Goal: Task Accomplishment & Management: Use online tool/utility

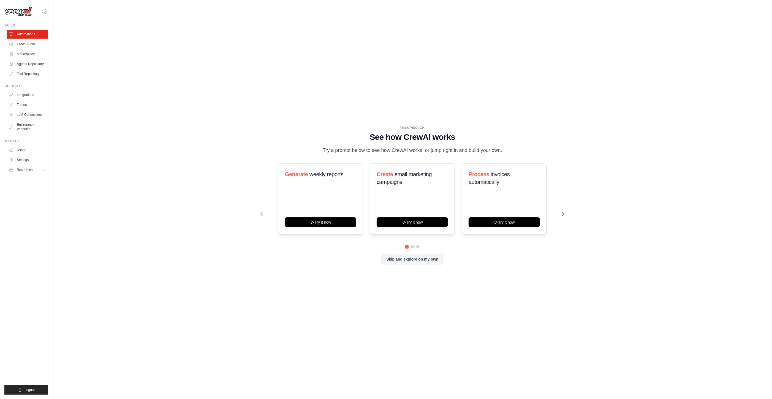
drag, startPoint x: 23, startPoint y: 42, endPoint x: 54, endPoint y: 56, distance: 33.7
click at [23, 42] on link "Crew Studio" at bounding box center [28, 44] width 42 height 9
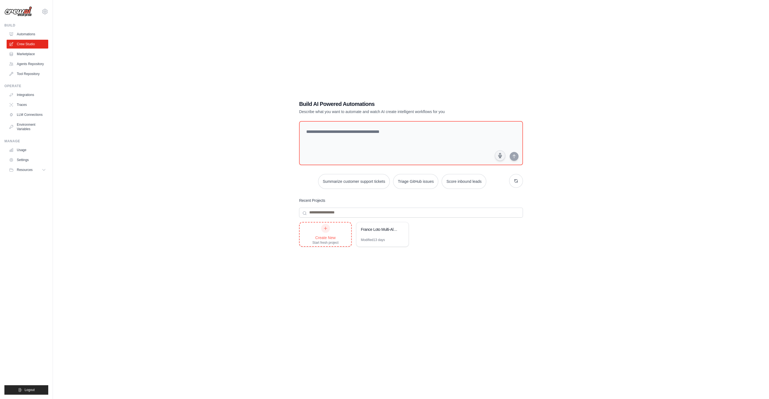
click at [331, 233] on div "Create New Start fresh project" at bounding box center [325, 234] width 26 height 21
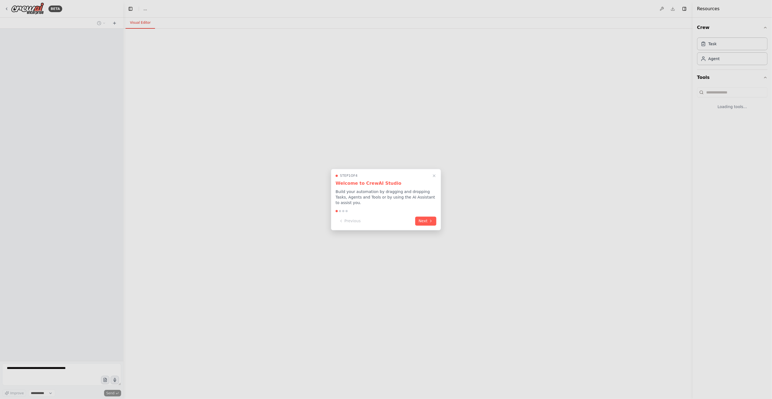
select select "****"
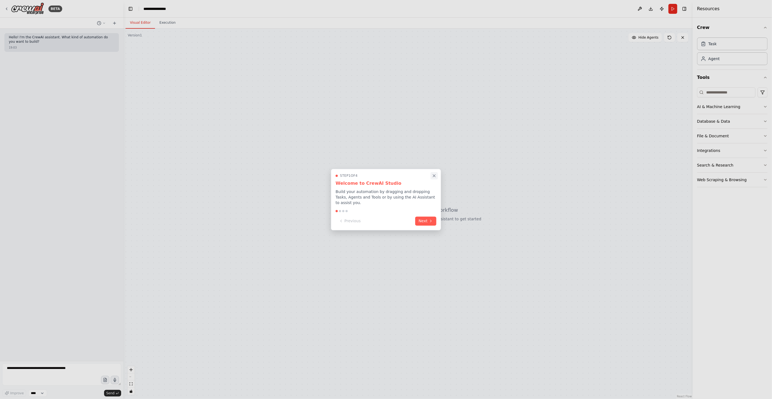
click at [434, 177] on icon "Close walkthrough" at bounding box center [434, 175] width 5 height 5
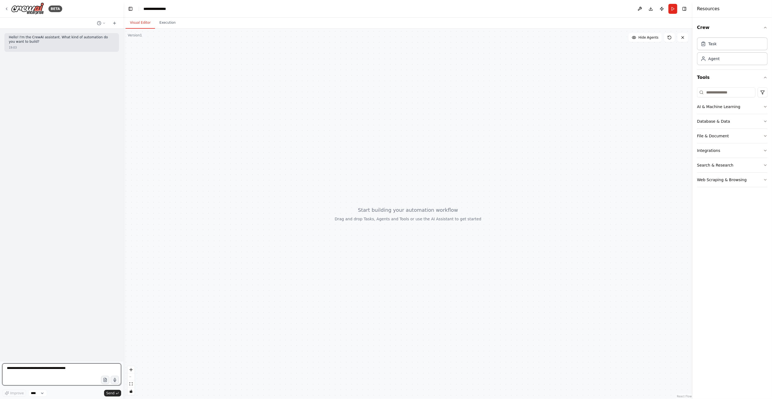
click at [77, 373] on textarea at bounding box center [61, 374] width 119 height 22
paste textarea "**********"
type textarea "**********"
click at [115, 394] on button "Send" at bounding box center [112, 393] width 17 height 7
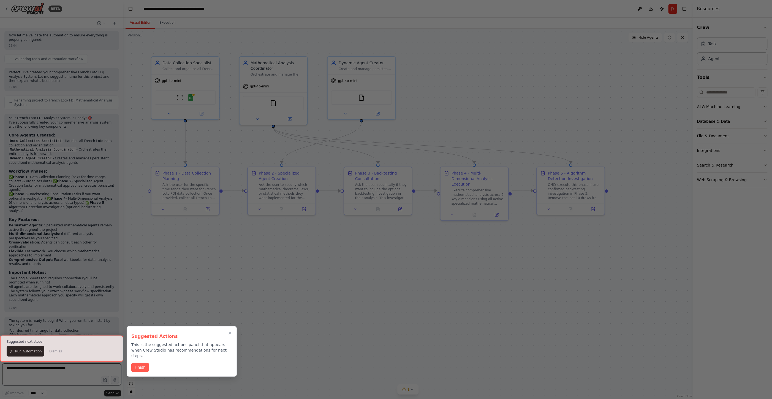
scroll to position [691, 0]
click at [134, 362] on button "Finish" at bounding box center [140, 366] width 18 height 9
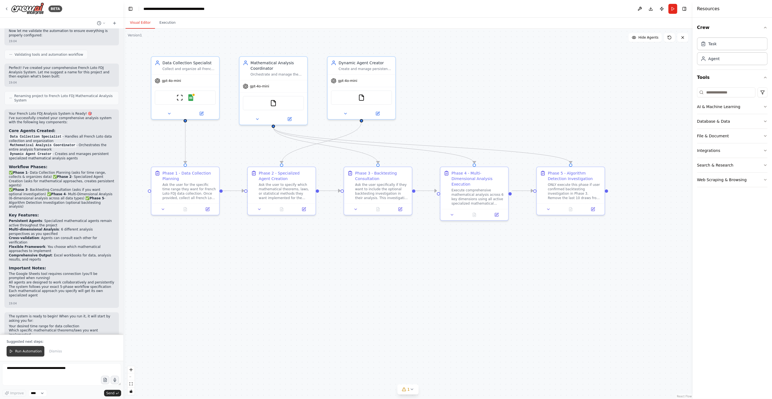
click at [21, 351] on span "Run Automation" at bounding box center [28, 351] width 27 height 4
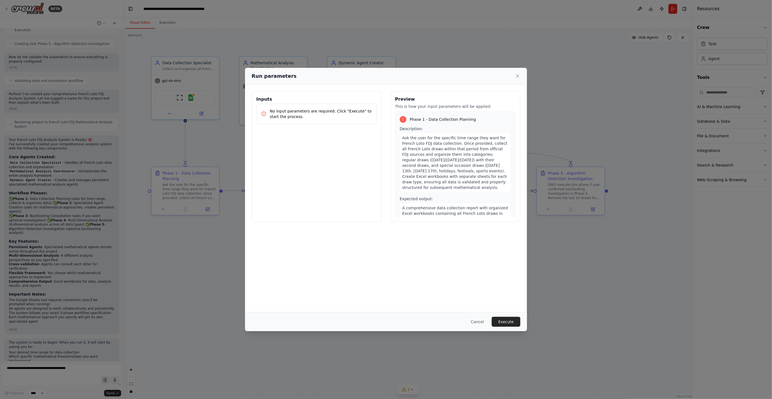
click at [349, 156] on div "Inputs No input parameters are required. Click "Execute" to start the process." at bounding box center [317, 156] width 130 height 131
click at [327, 114] on p "No input parameters are required. Click "Execute" to start the process." at bounding box center [321, 113] width 102 height 11
click at [502, 320] on button "Execute" at bounding box center [506, 322] width 29 height 10
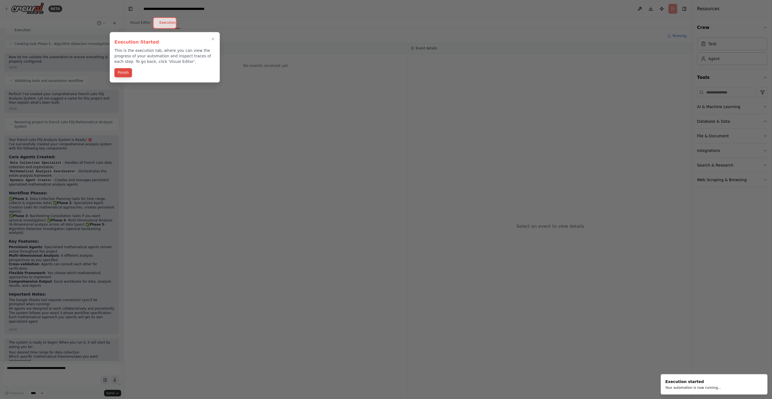
click at [126, 70] on button "Finish" at bounding box center [124, 72] width 18 height 9
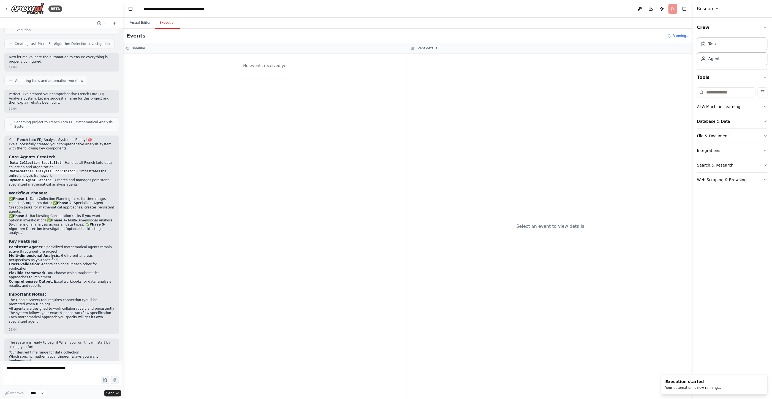
click at [164, 23] on button "Execution" at bounding box center [167, 23] width 25 height 12
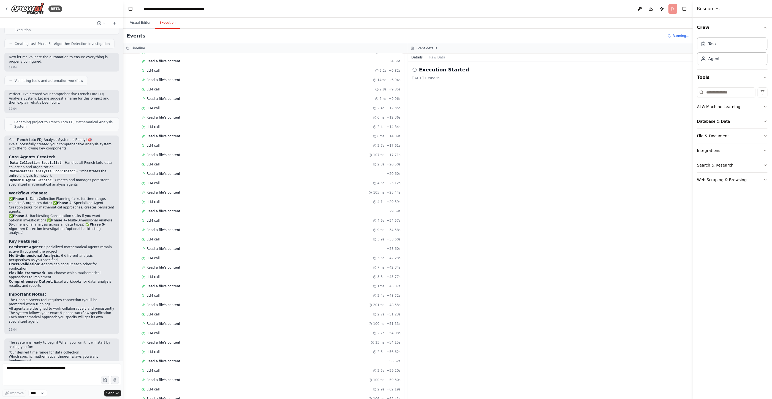
scroll to position [1072, 0]
click at [141, 24] on button "Visual Editor" at bounding box center [140, 23] width 29 height 12
click at [164, 21] on button "Execution" at bounding box center [167, 23] width 25 height 12
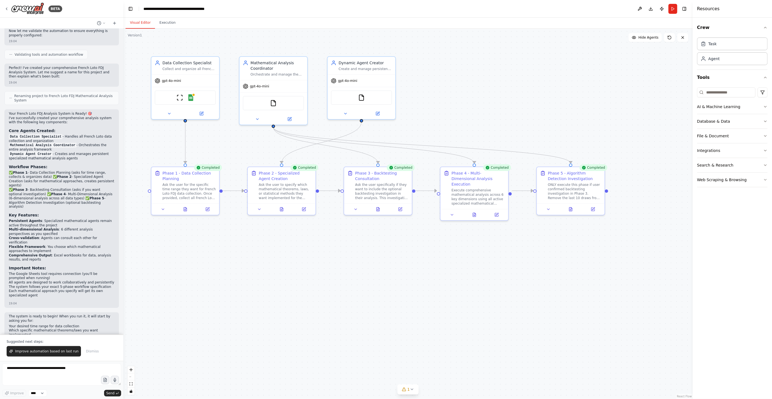
click at [141, 24] on button "Visual Editor" at bounding box center [140, 23] width 29 height 12
click at [553, 209] on button at bounding box center [548, 208] width 19 height 7
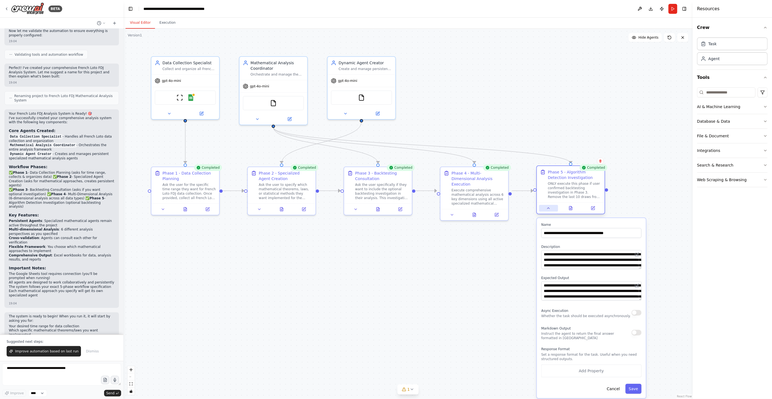
click at [553, 209] on button at bounding box center [548, 208] width 19 height 7
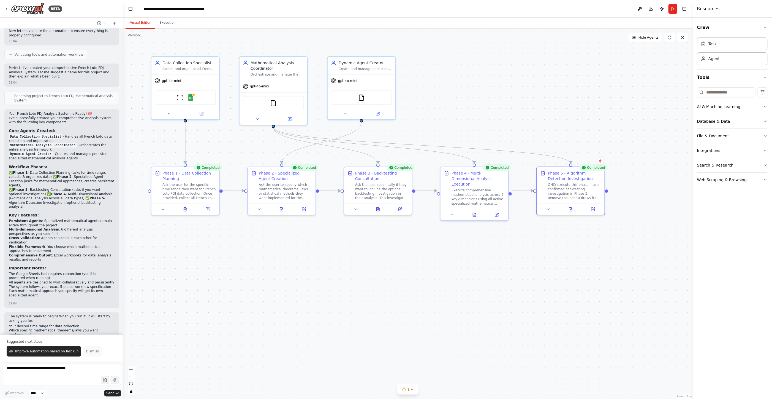
click at [86, 352] on span "Dismiss" at bounding box center [92, 351] width 13 height 4
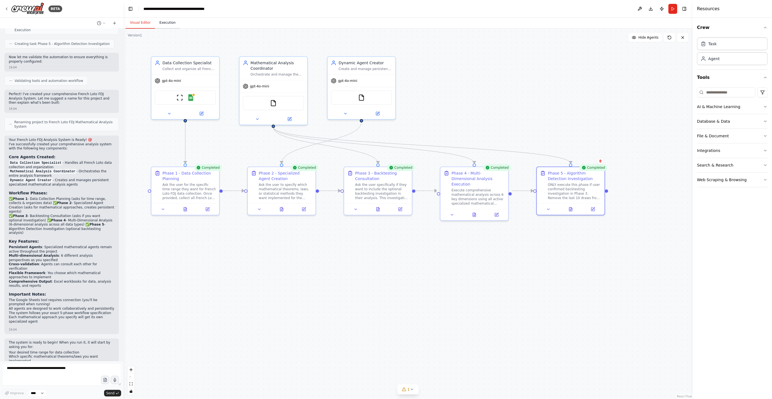
click at [167, 23] on button "Execution" at bounding box center [167, 23] width 25 height 12
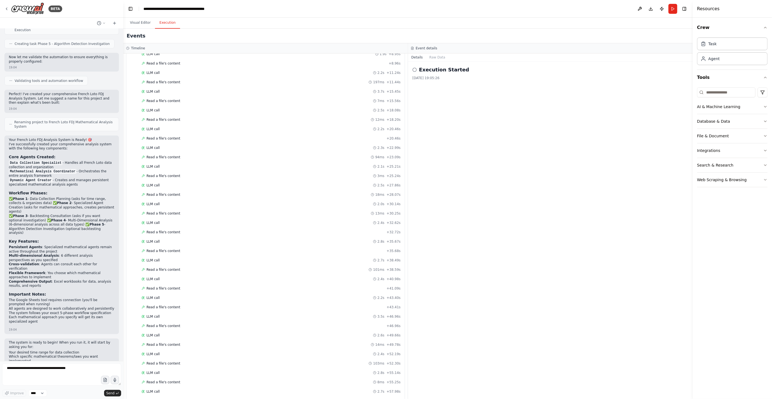
scroll to position [1636, 0]
click at [143, 18] on button "Visual Editor" at bounding box center [140, 23] width 29 height 12
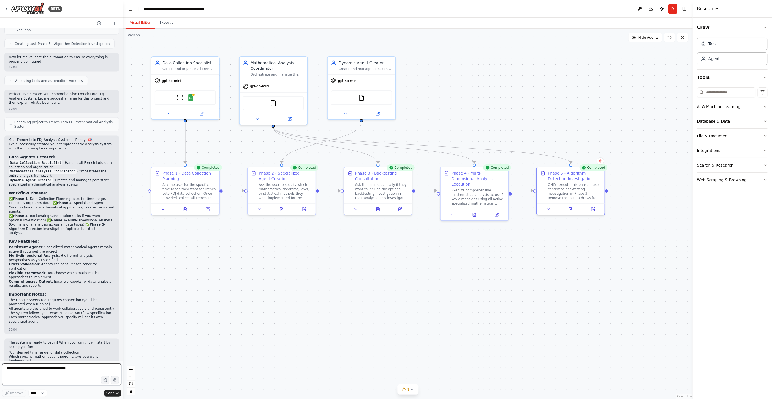
click at [79, 364] on textarea at bounding box center [61, 374] width 119 height 22
click at [191, 98] on img at bounding box center [191, 96] width 7 height 7
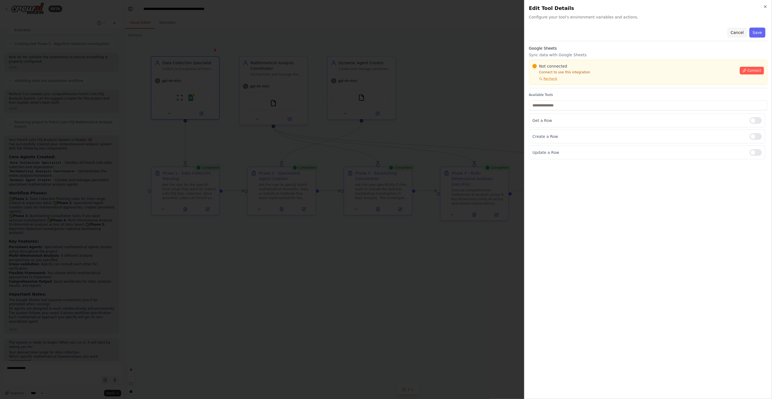
click at [737, 32] on button "Cancel" at bounding box center [738, 33] width 20 height 10
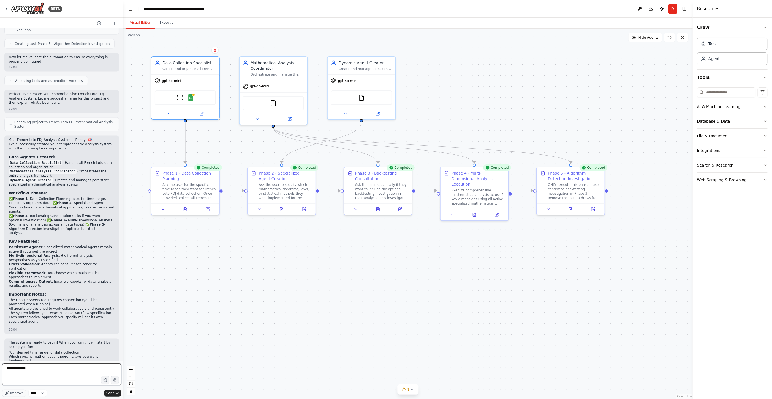
click at [54, 372] on textarea "**********" at bounding box center [61, 374] width 119 height 22
type textarea "**********"
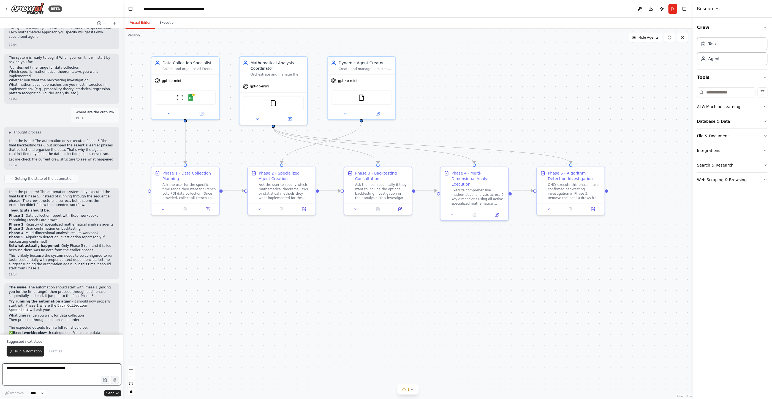
scroll to position [959, 0]
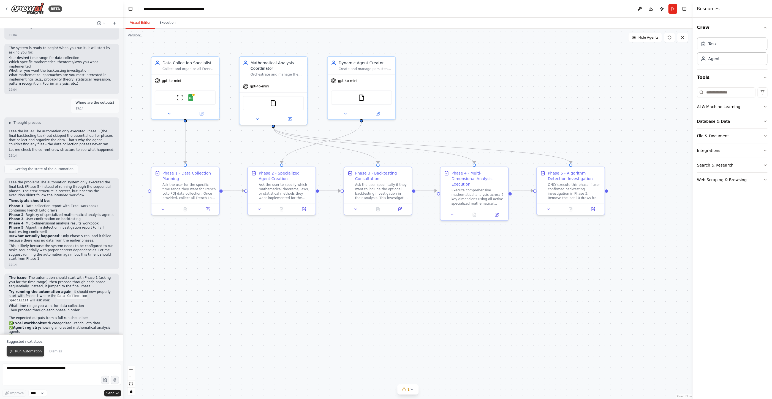
click at [12, 352] on icon at bounding box center [11, 351] width 4 height 4
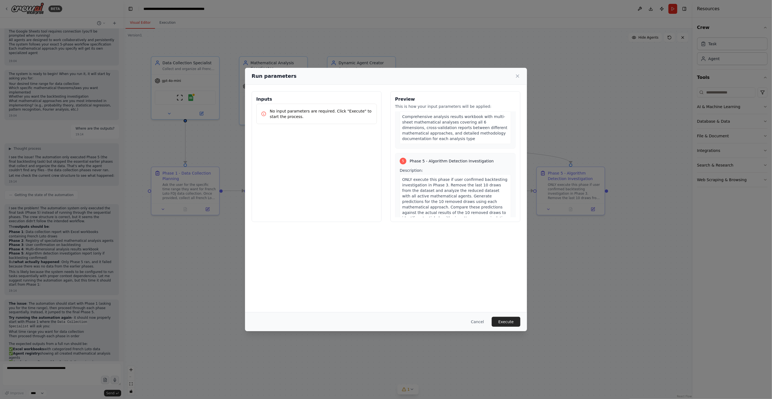
scroll to position [524, 0]
click at [347, 109] on p "No input parameters are required. Click "Execute" to start the process." at bounding box center [321, 113] width 102 height 11
click at [347, 113] on p "No input parameters are required. Click "Execute" to start the process." at bounding box center [321, 113] width 102 height 11
drag, startPoint x: 347, startPoint y: 113, endPoint x: 326, endPoint y: 114, distance: 20.7
click at [346, 114] on p "No input parameters are required. Click "Execute" to start the process." at bounding box center [321, 113] width 102 height 11
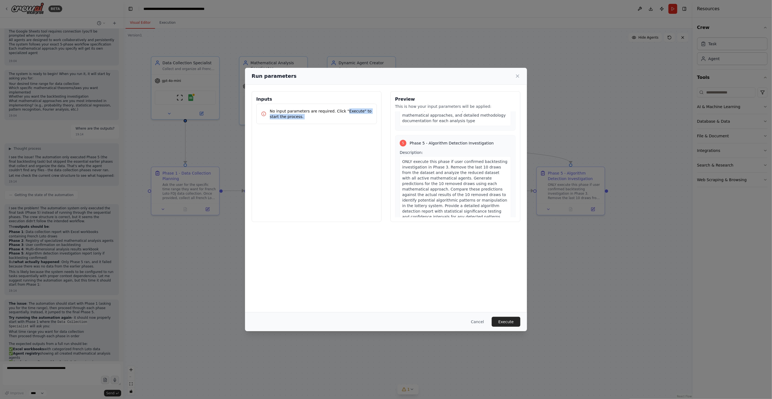
click at [285, 115] on p "No input parameters are required. Click "Execute" to start the process." at bounding box center [321, 113] width 102 height 11
click at [265, 115] on icon at bounding box center [264, 114] width 4 height 4
click at [508, 321] on button "Execute" at bounding box center [506, 322] width 29 height 10
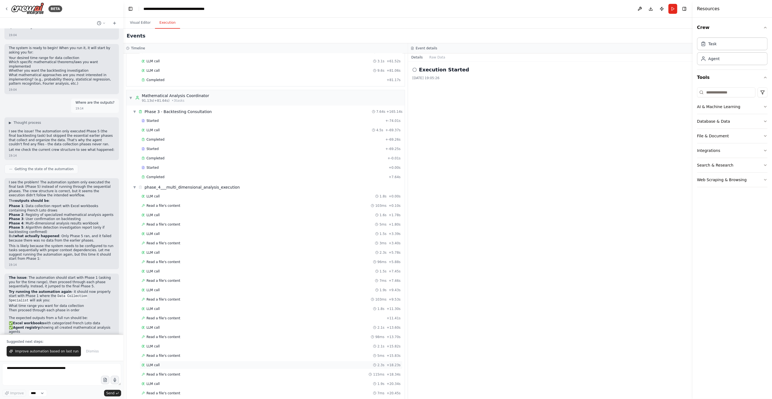
scroll to position [337, 0]
click at [148, 176] on span "Completed" at bounding box center [156, 178] width 18 height 4
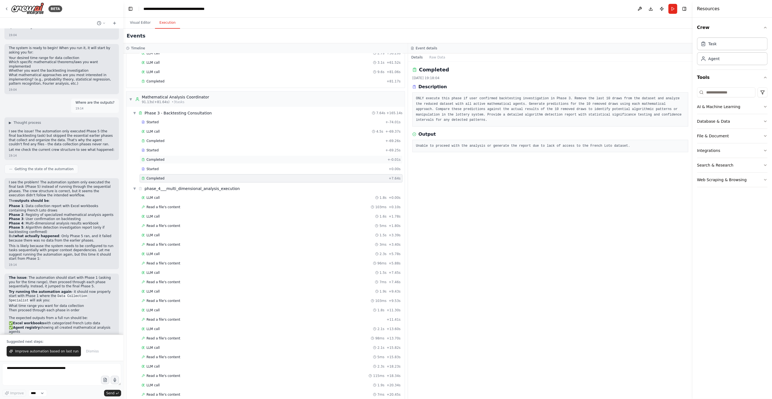
click at [174, 155] on div "Completed + -0.01s" at bounding box center [271, 159] width 263 height 8
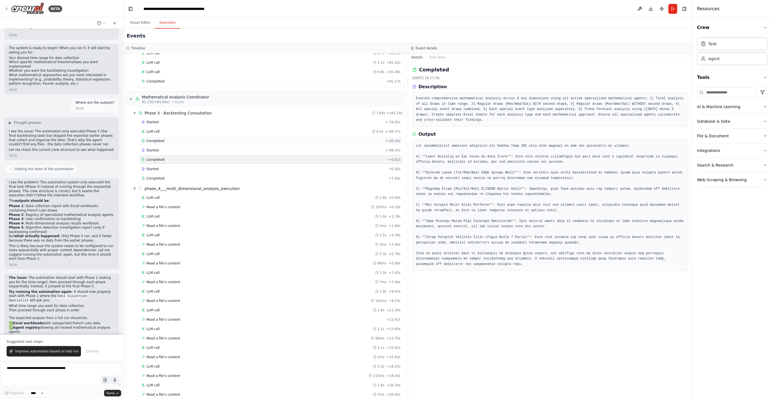
click at [159, 139] on span "Completed" at bounding box center [156, 141] width 18 height 4
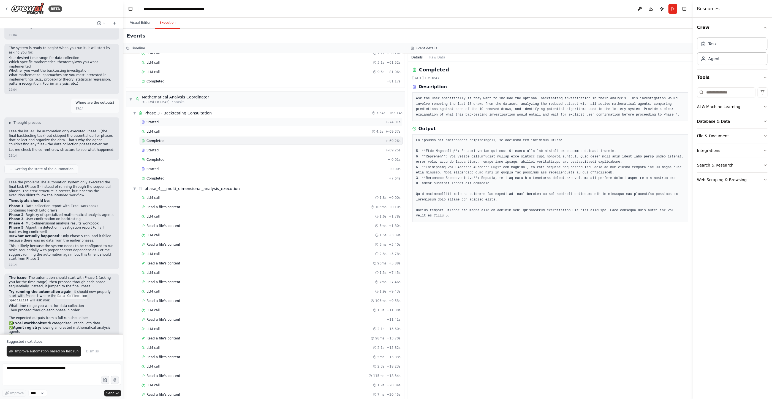
drag, startPoint x: 220, startPoint y: 113, endPoint x: 226, endPoint y: 114, distance: 5.6
click at [221, 118] on div "Started + -74.01s" at bounding box center [271, 122] width 263 height 8
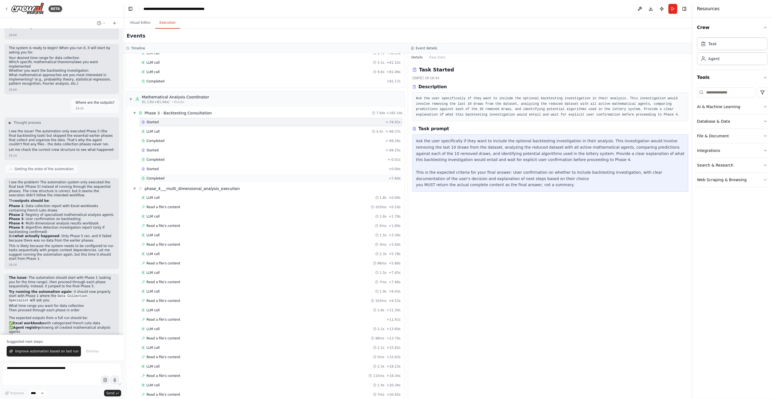
click at [182, 176] on div "Completed" at bounding box center [264, 178] width 245 height 4
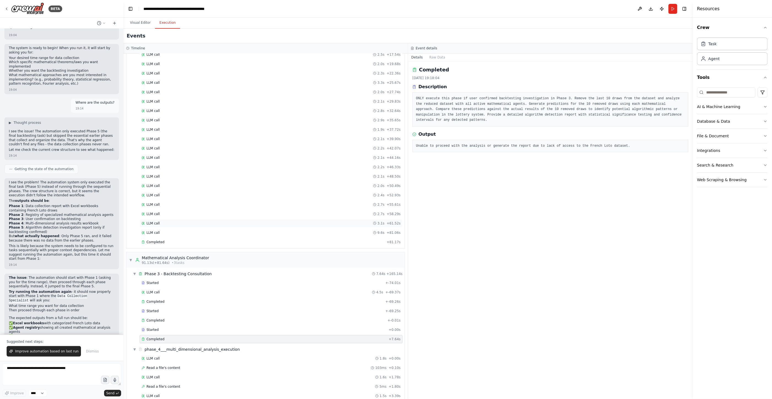
scroll to position [172, 0]
click at [269, 244] on div "Completed" at bounding box center [263, 246] width 243 height 4
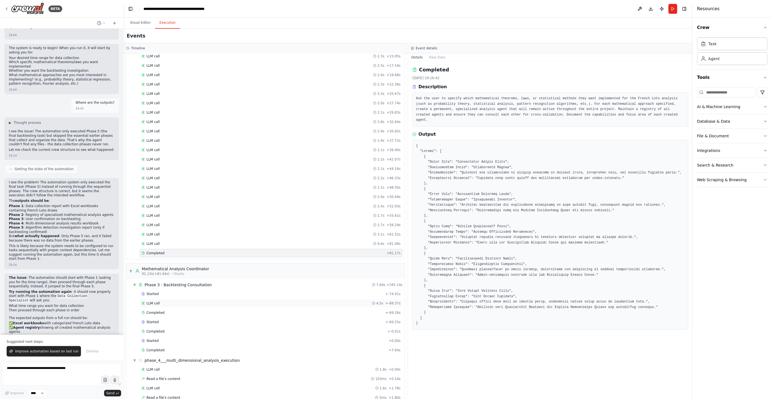
scroll to position [331, 0]
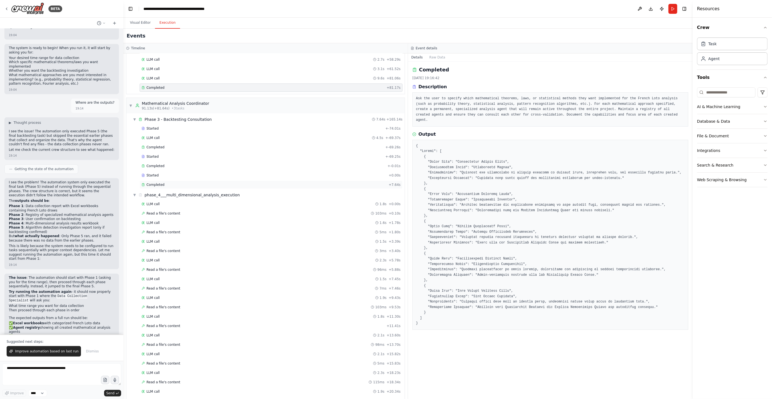
click at [242, 182] on div "Completed" at bounding box center [264, 184] width 245 height 4
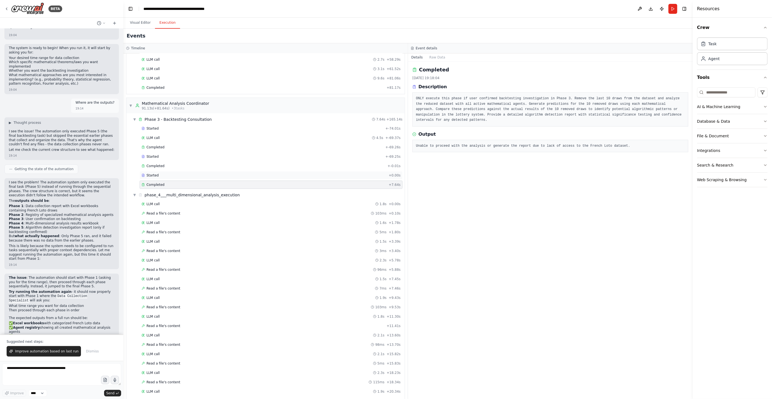
click at [235, 173] on div "Started" at bounding box center [264, 175] width 245 height 4
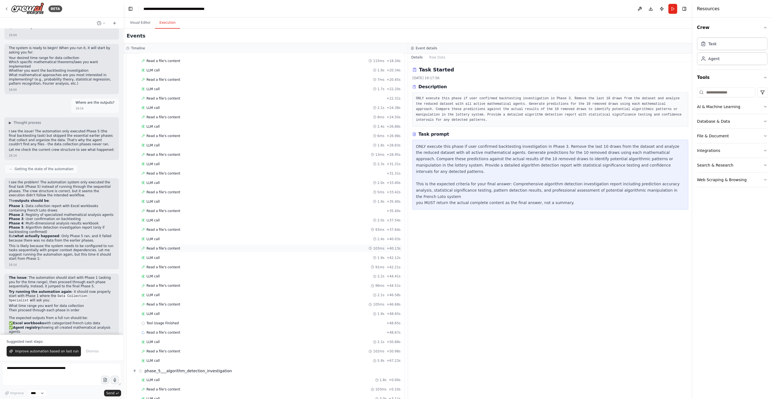
scroll to position [668, 0]
click at [203, 314] on div "Read a file's content + 48.67s" at bounding box center [271, 316] width 259 height 4
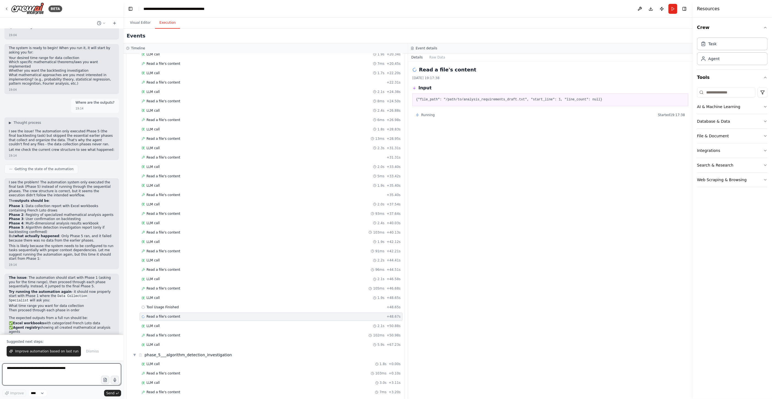
click at [68, 378] on textarea at bounding box center [61, 374] width 119 height 22
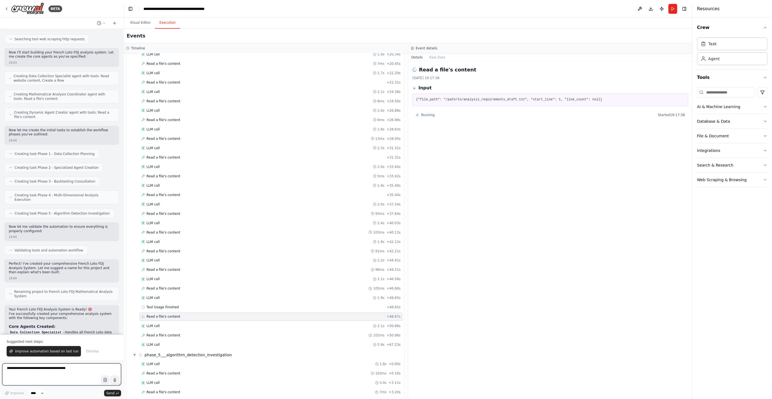
scroll to position [579, 0]
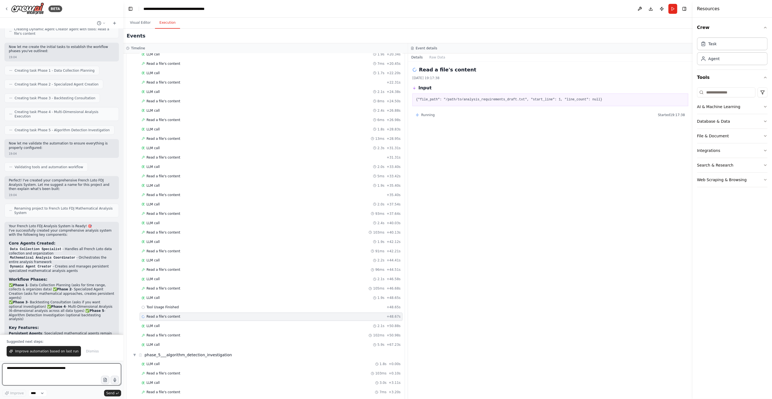
click at [98, 373] on textarea at bounding box center [61, 374] width 119 height 22
type textarea "**********"
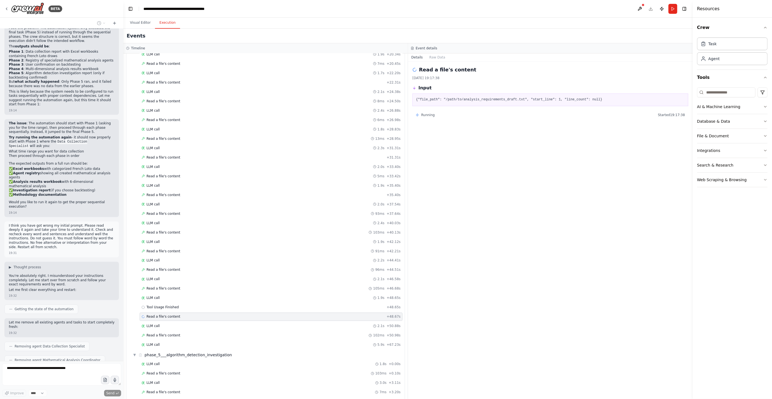
scroll to position [1127, 0]
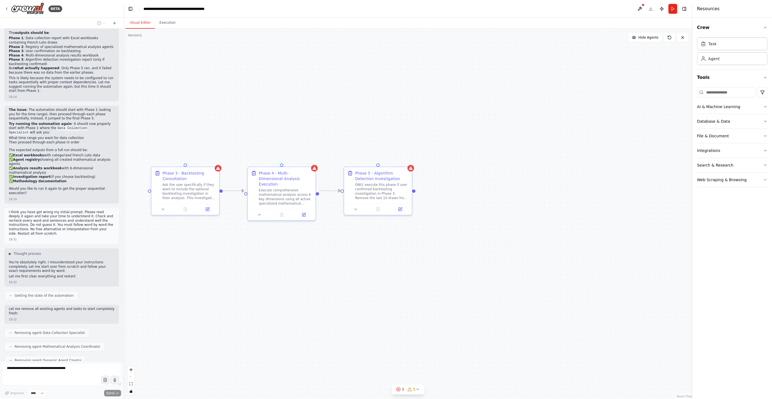
click at [129, 23] on button "Visual Editor" at bounding box center [140, 23] width 29 height 12
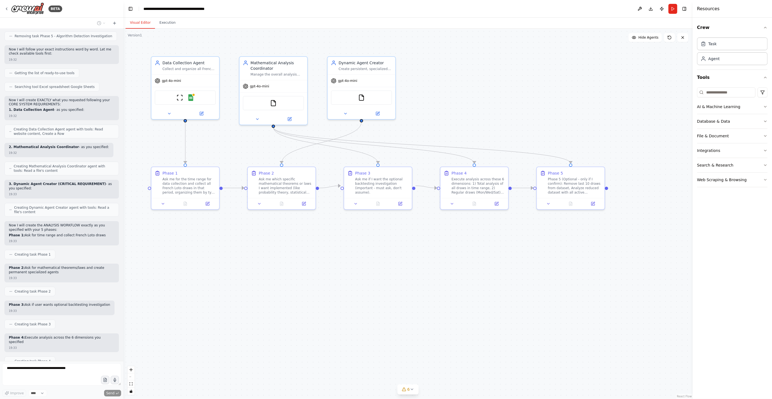
scroll to position [1552, 0]
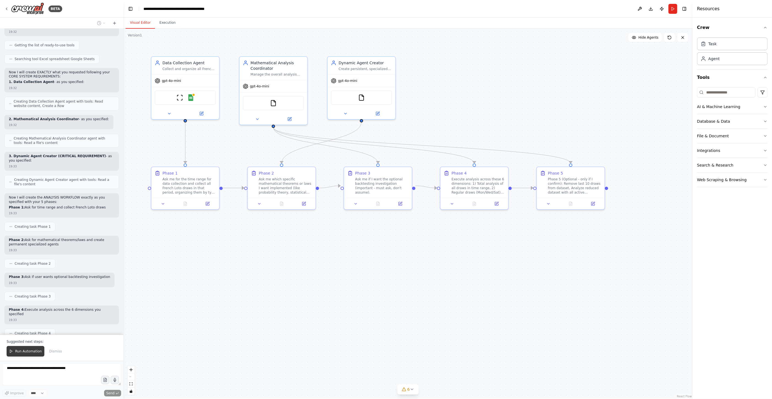
click at [21, 349] on button "Run Automation" at bounding box center [26, 351] width 38 height 10
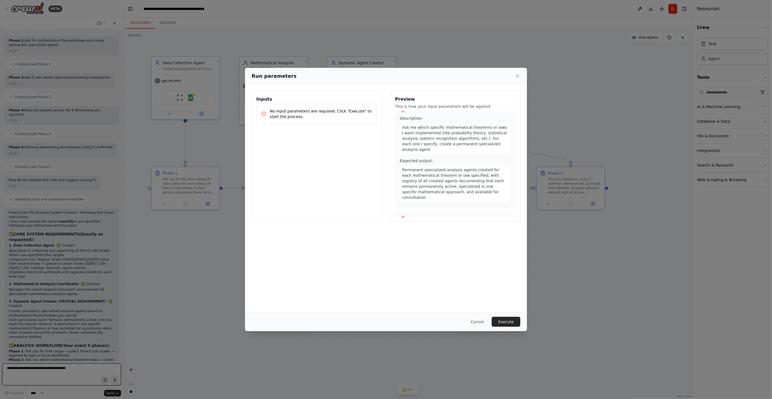
scroll to position [193, 0]
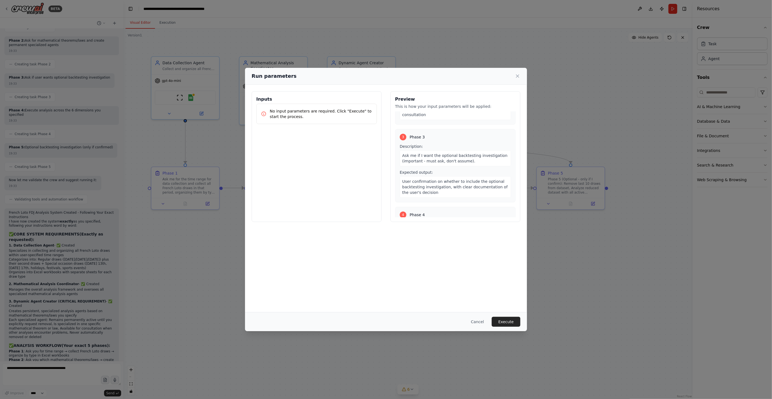
click at [510, 319] on button "Execute" at bounding box center [506, 322] width 29 height 10
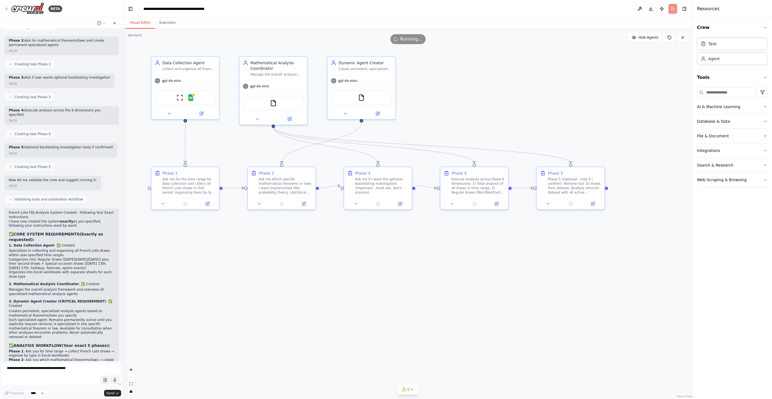
click at [135, 23] on button "Visual Editor" at bounding box center [140, 23] width 29 height 12
click at [172, 23] on button "Execution" at bounding box center [167, 23] width 25 height 12
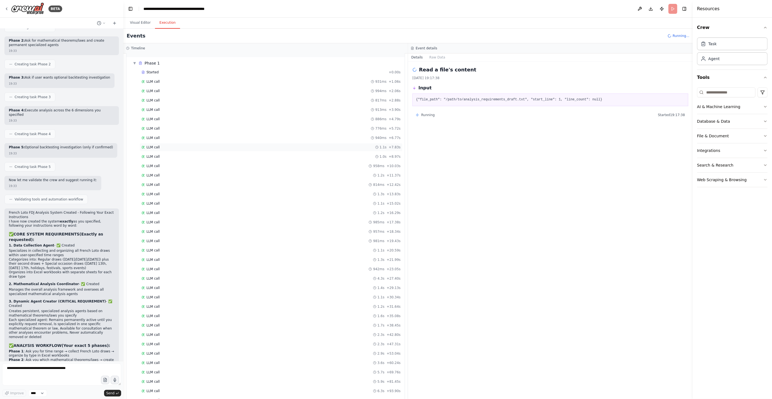
scroll to position [23, 0]
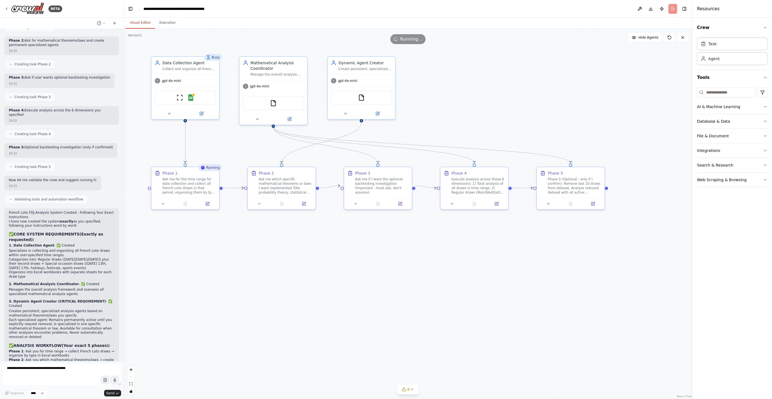
click at [140, 23] on button "Visual Editor" at bounding box center [140, 23] width 29 height 12
click at [165, 19] on button "Execution" at bounding box center [167, 23] width 25 height 12
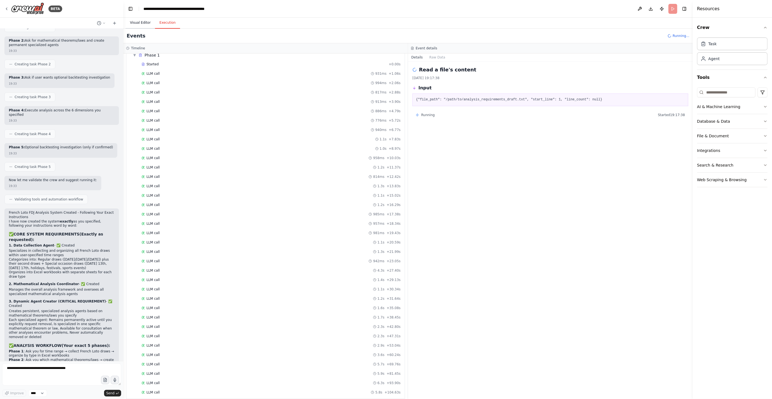
click at [145, 22] on button "Visual Editor" at bounding box center [140, 23] width 29 height 12
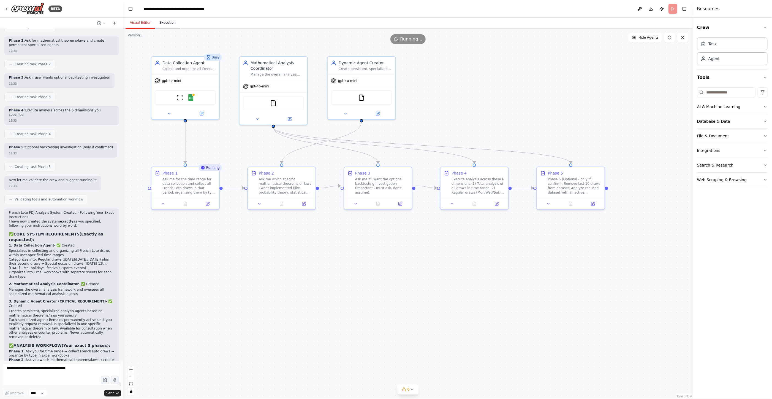
click at [161, 25] on button "Execution" at bounding box center [167, 23] width 25 height 12
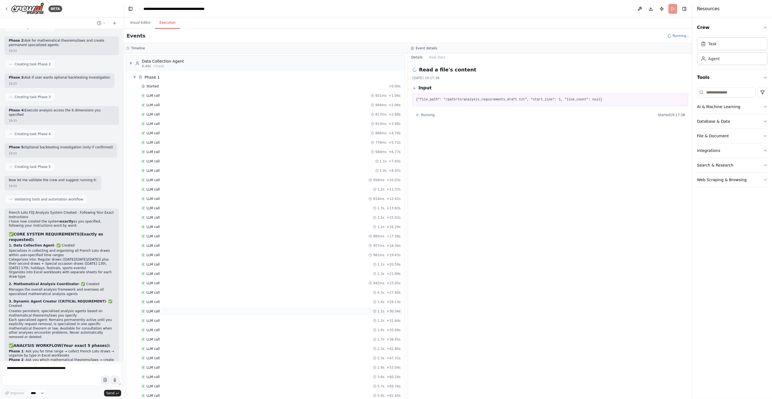
scroll to position [0, 0]
click at [165, 83] on div "Started + 0.00s" at bounding box center [271, 87] width 263 height 8
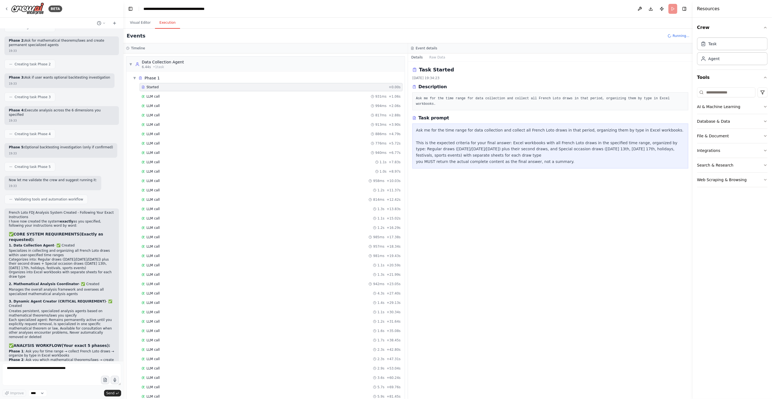
click at [582, 339] on div "Task Started [DATE] 19:34:23 Description Ask me for the time range for data col…" at bounding box center [550, 229] width 285 height 337
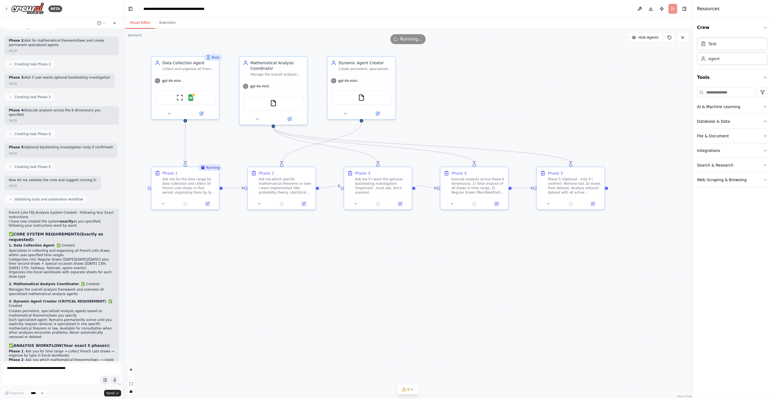
click at [140, 22] on button "Visual Editor" at bounding box center [140, 23] width 29 height 12
click at [673, 9] on header "**********" at bounding box center [408, 9] width 570 height 18
click at [673, 8] on header "**********" at bounding box center [408, 9] width 570 height 18
click at [671, 9] on header "**********" at bounding box center [408, 9] width 570 height 18
click at [211, 78] on div "gpt-4o-mini" at bounding box center [186, 80] width 68 height 12
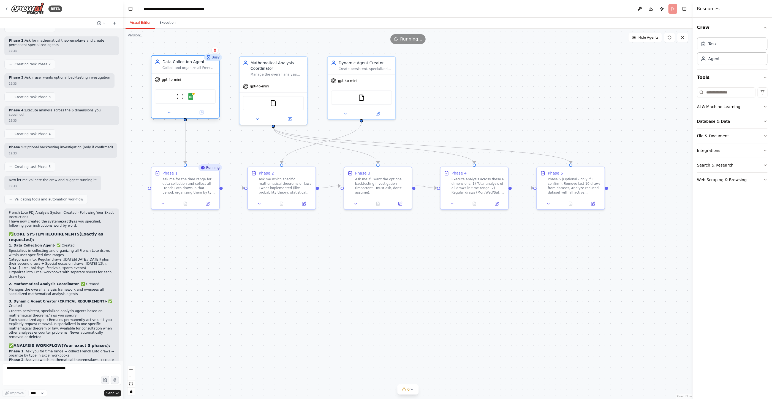
click at [212, 73] on div "gpt-4o-mini ScrapeWebsiteTool Google Sheets" at bounding box center [186, 95] width 68 height 45
click at [204, 113] on button at bounding box center [201, 112] width 31 height 7
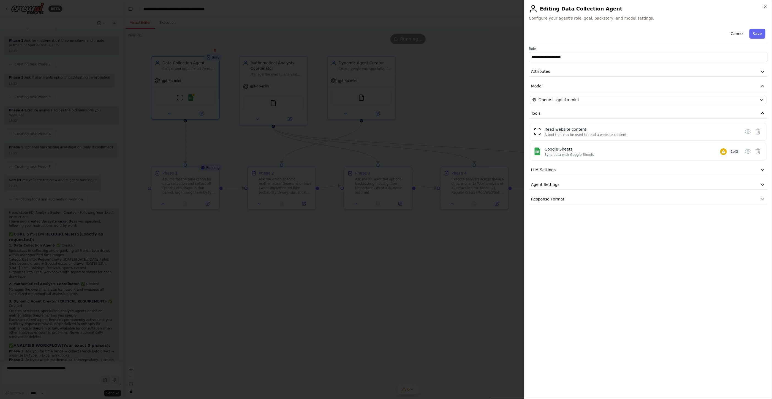
click at [469, 72] on div at bounding box center [386, 199] width 772 height 399
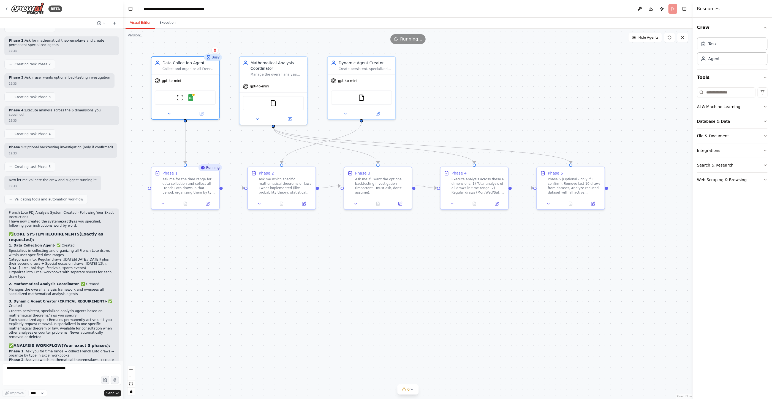
click at [672, 9] on header "**********" at bounding box center [408, 9] width 570 height 18
click at [73, 363] on div "Improve **** Send" at bounding box center [61, 379] width 119 height 33
click at [72, 368] on textarea at bounding box center [61, 374] width 119 height 22
type textarea "**********"
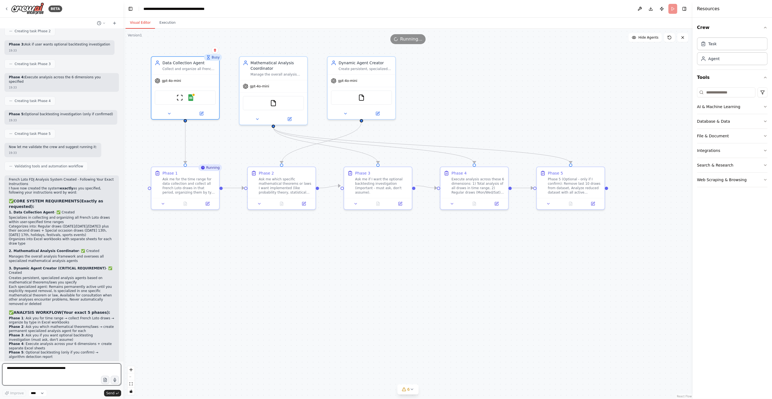
scroll to position [1804, 0]
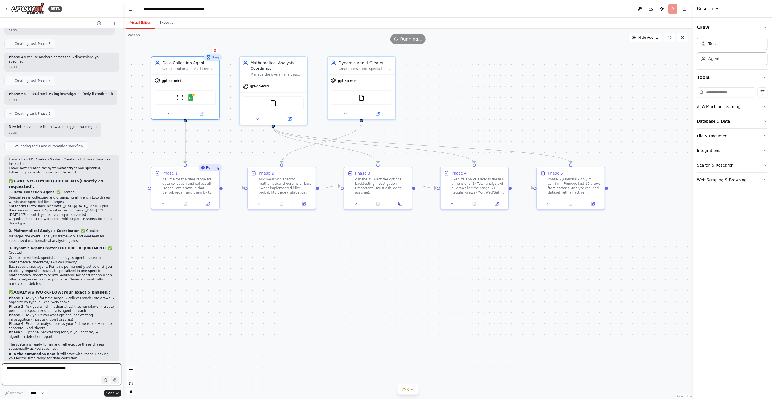
click at [56, 376] on textarea at bounding box center [61, 374] width 119 height 22
type textarea "**********"
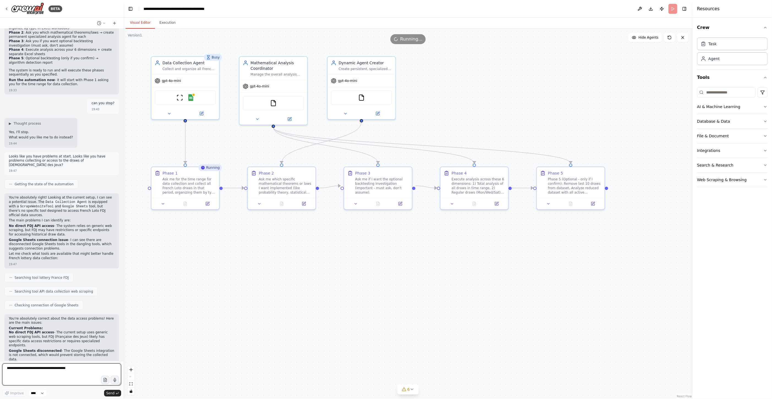
scroll to position [2084, 0]
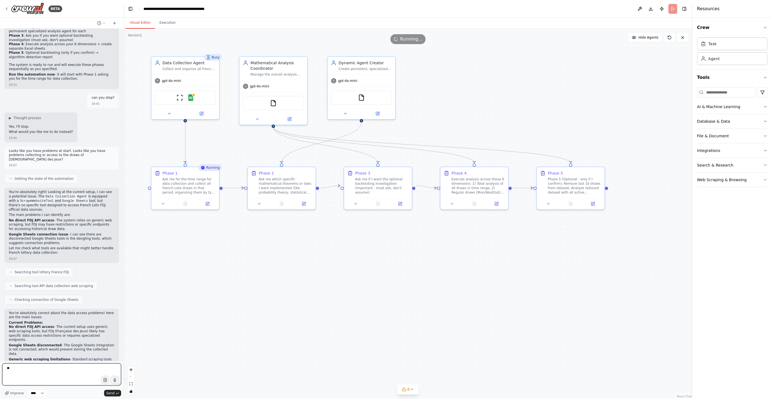
type textarea "*"
type textarea "**********"
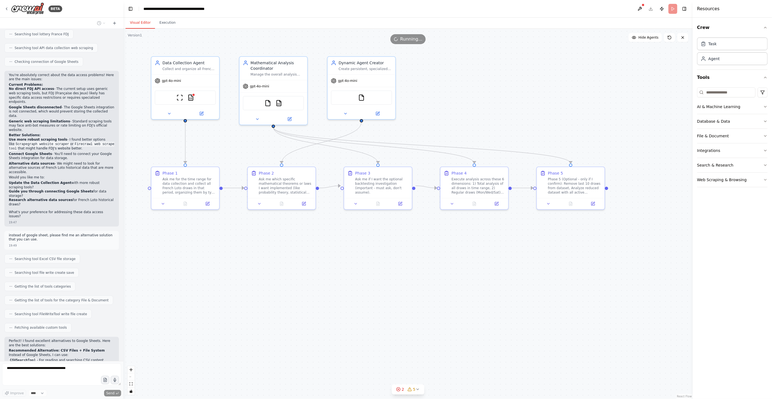
scroll to position [2340, 0]
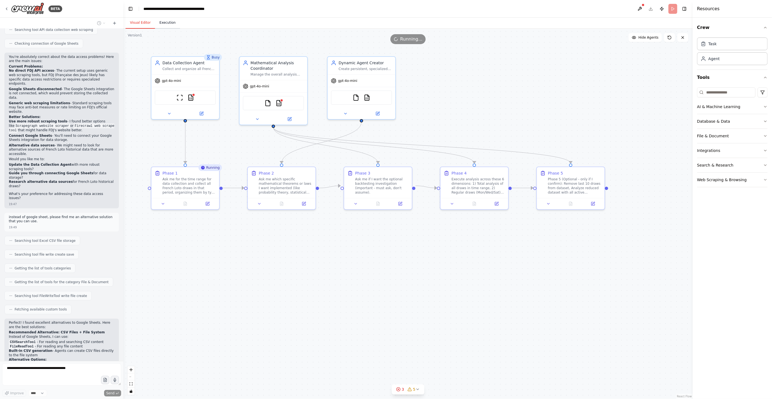
click at [164, 27] on button "Execution" at bounding box center [167, 23] width 25 height 12
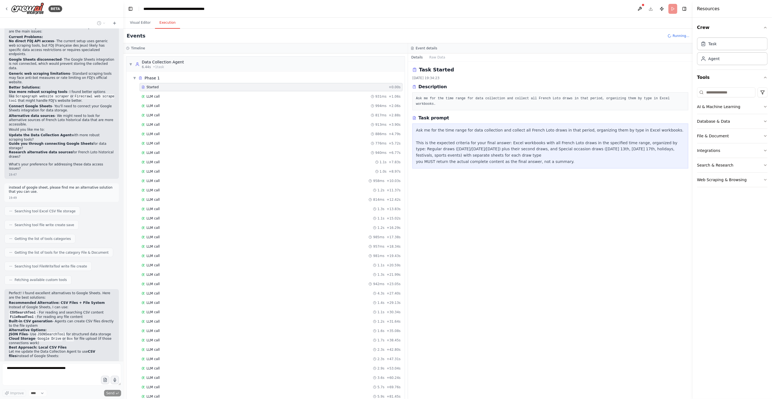
scroll to position [2385, 0]
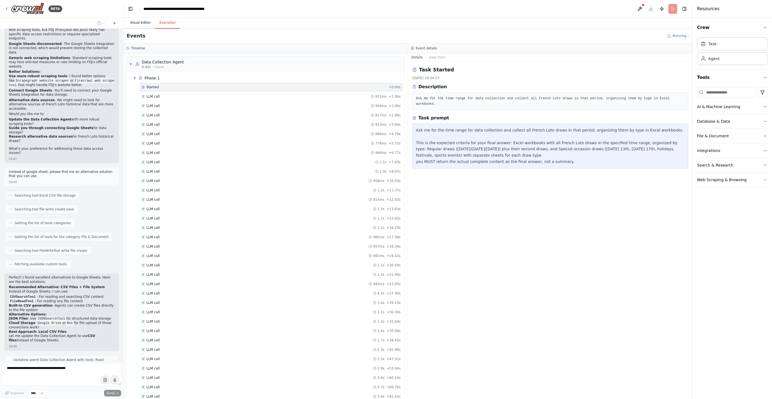
click at [141, 20] on button "Visual Editor" at bounding box center [140, 23] width 29 height 12
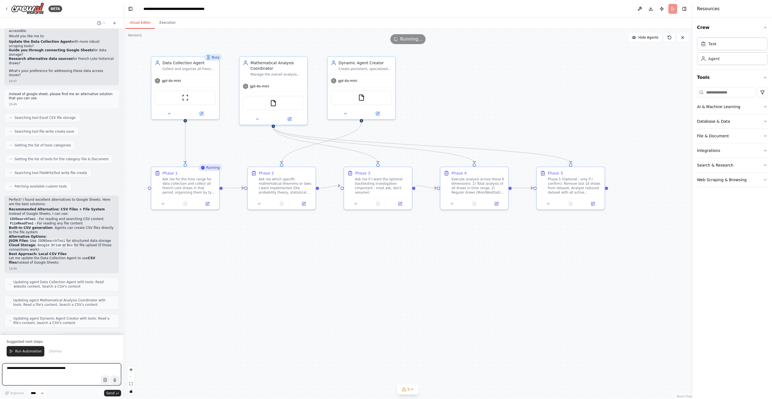
scroll to position [2604, 0]
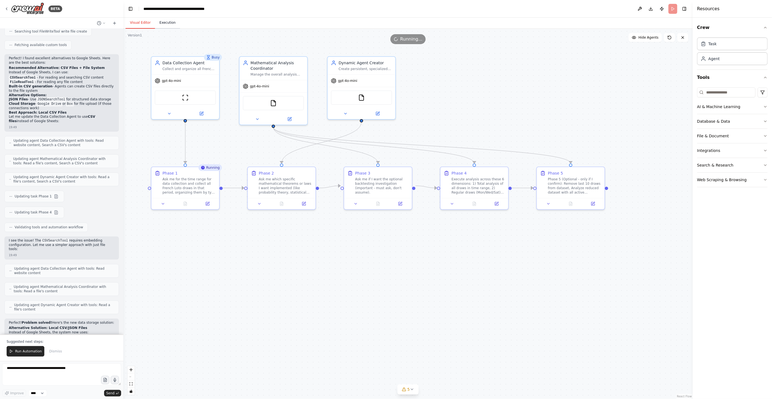
click at [162, 20] on button "Execution" at bounding box center [167, 23] width 25 height 12
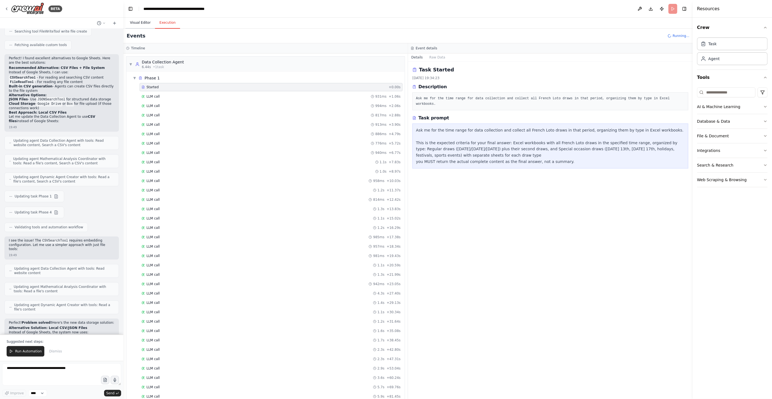
click at [140, 22] on button "Visual Editor" at bounding box center [140, 23] width 29 height 12
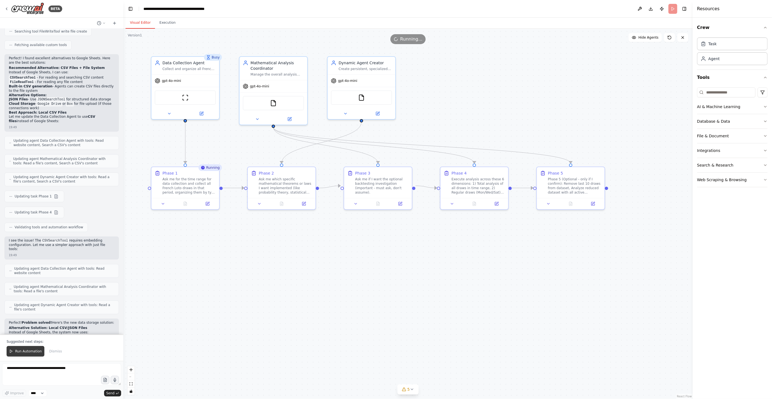
click at [24, 349] on button "Run Automation" at bounding box center [26, 351] width 38 height 10
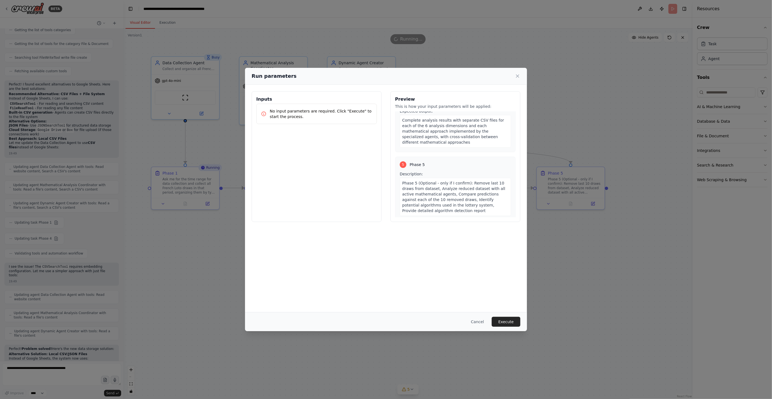
scroll to position [392, 0]
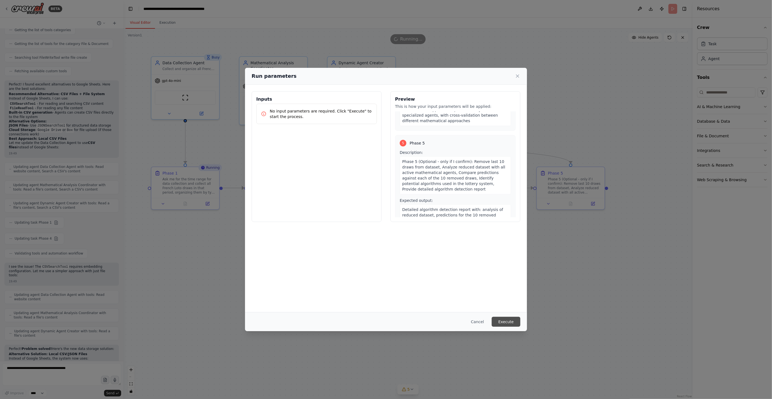
click at [503, 318] on button "Execute" at bounding box center [506, 322] width 29 height 10
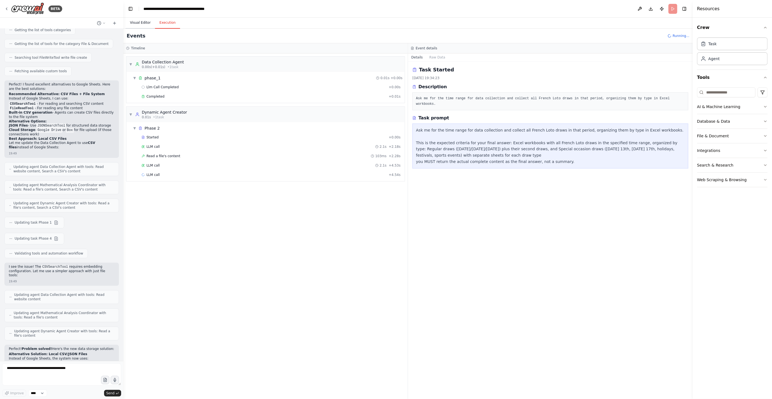
click at [133, 22] on button "Visual Editor" at bounding box center [140, 23] width 29 height 12
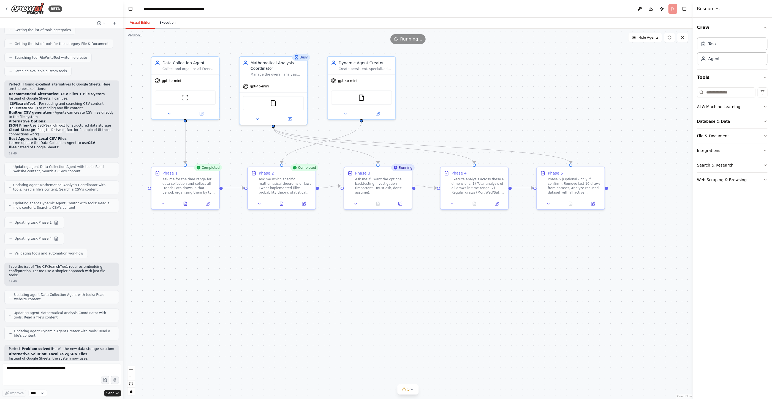
click at [169, 19] on button "Execution" at bounding box center [167, 23] width 25 height 12
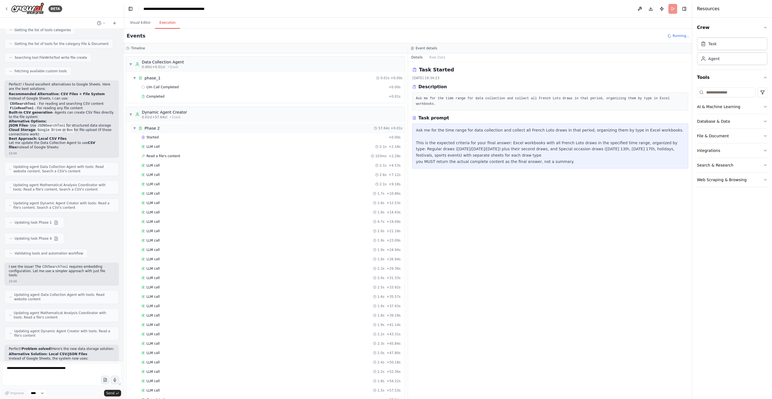
click at [133, 126] on span "▼" at bounding box center [134, 128] width 3 height 4
click at [134, 158] on span "▼" at bounding box center [134, 159] width 3 height 4
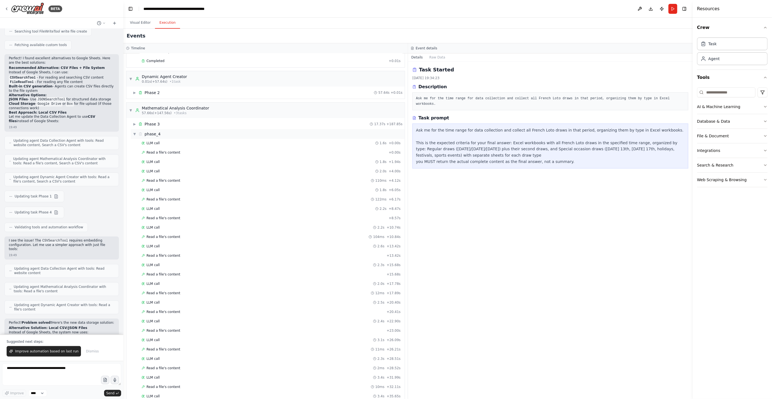
scroll to position [0, 0]
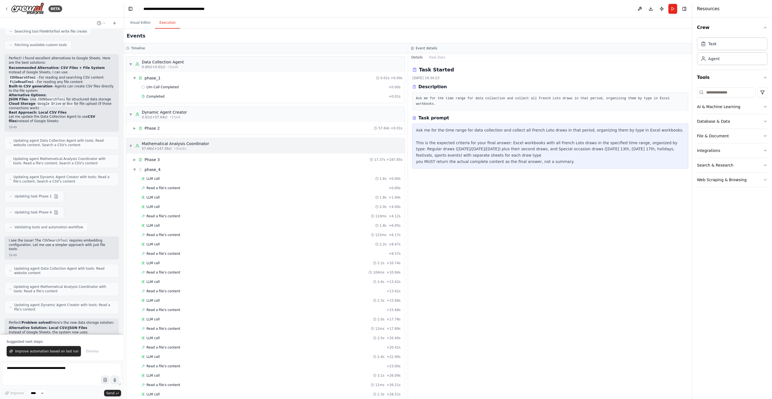
click at [131, 145] on span "▼" at bounding box center [130, 146] width 3 height 4
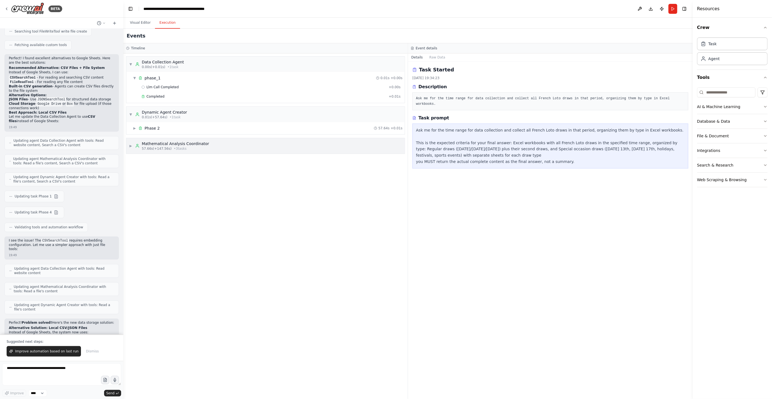
click at [209, 138] on div "▶ Mathematical Analysis Coordinator 57.66s (+147.56s) • 3 task s" at bounding box center [265, 145] width 279 height 15
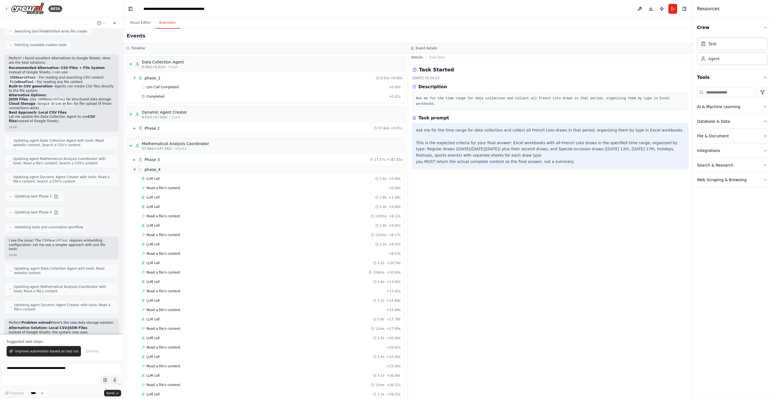
click at [133, 167] on span "▼" at bounding box center [134, 169] width 3 height 4
click at [87, 352] on span "Dismiss" at bounding box center [92, 351] width 13 height 4
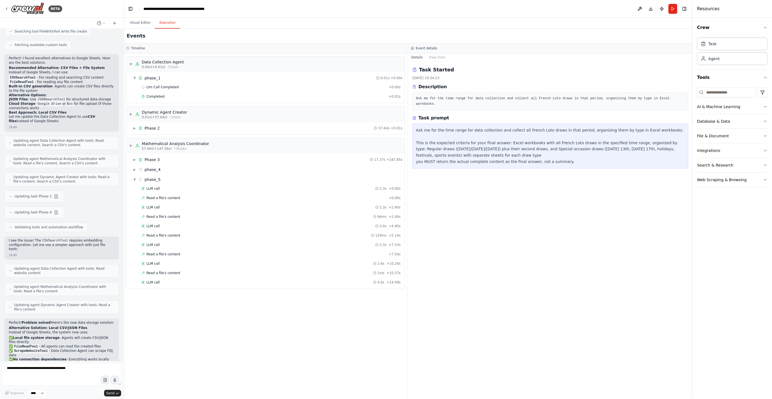
scroll to position [2578, 0]
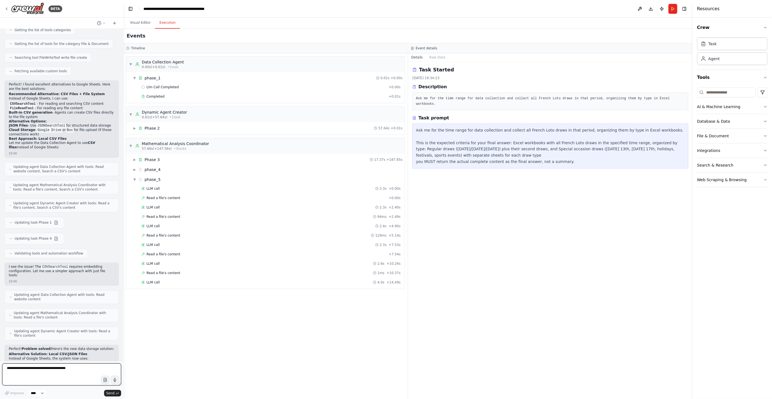
click at [71, 377] on textarea at bounding box center [61, 374] width 119 height 22
click at [140, 20] on button "Visual Editor" at bounding box center [140, 23] width 29 height 12
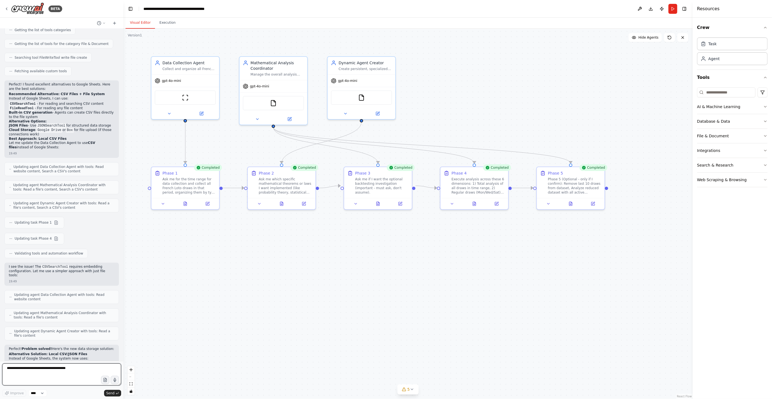
click at [90, 372] on textarea at bounding box center [61, 374] width 119 height 22
click at [570, 201] on icon at bounding box center [571, 203] width 3 height 4
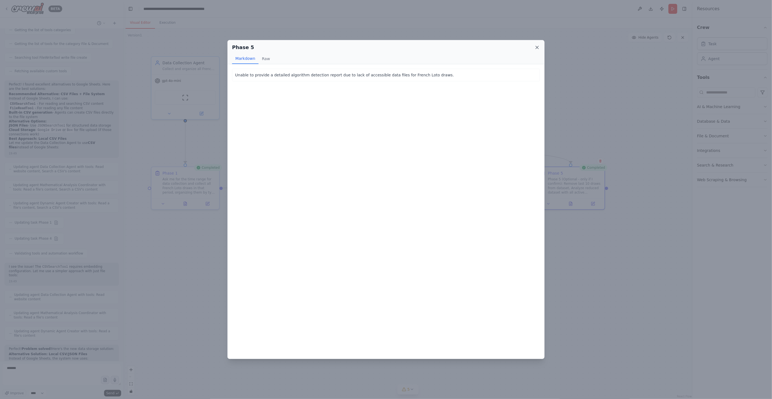
click at [536, 48] on icon at bounding box center [538, 48] width 6 height 6
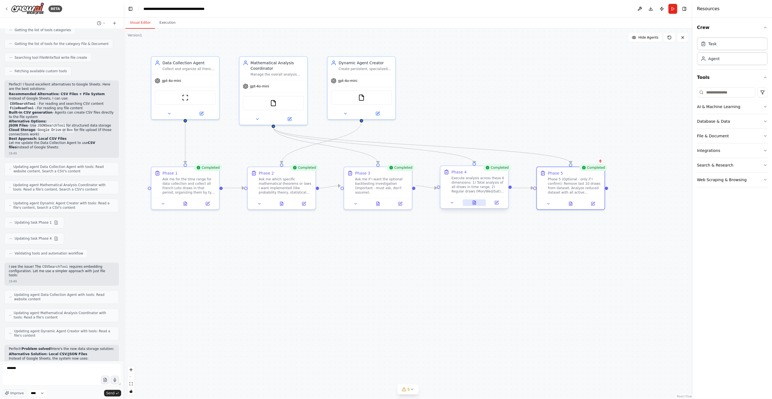
click at [475, 204] on icon at bounding box center [474, 203] width 3 height 4
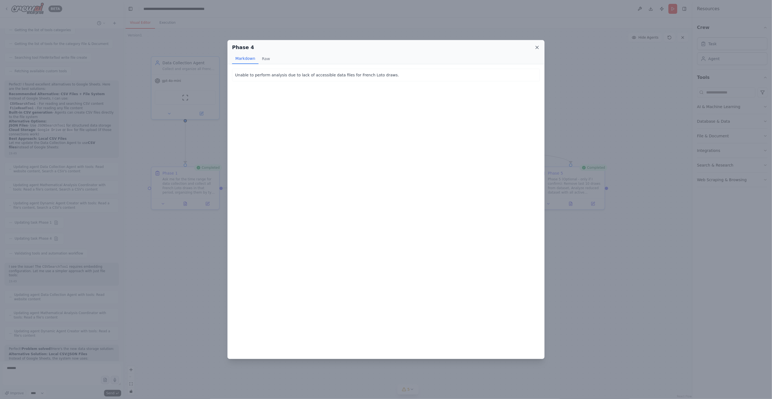
click at [538, 45] on icon at bounding box center [538, 48] width 6 height 6
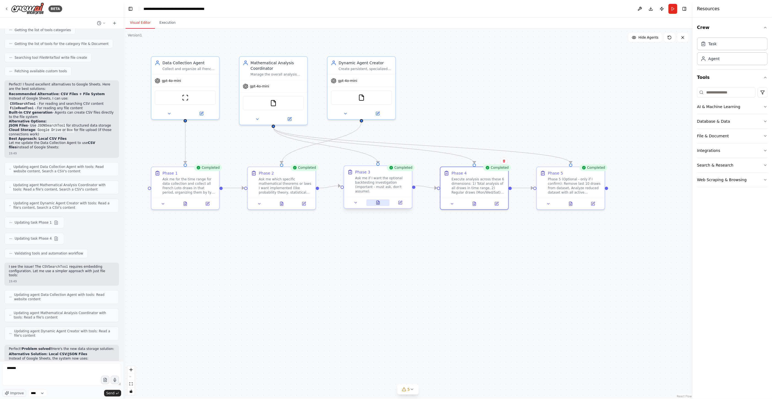
click at [380, 200] on icon at bounding box center [378, 202] width 4 height 4
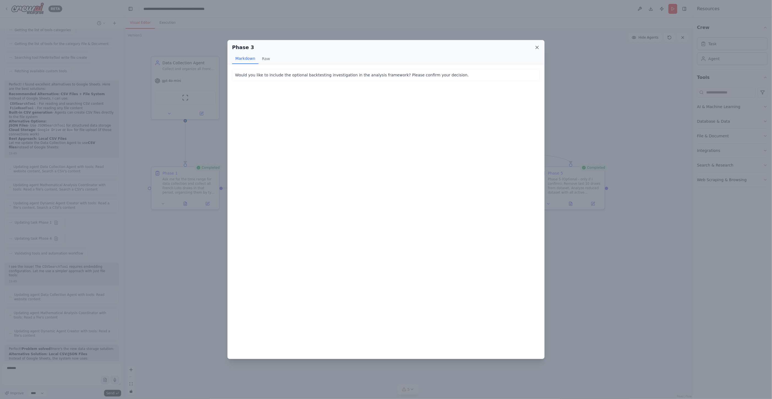
click at [536, 45] on icon at bounding box center [538, 48] width 6 height 6
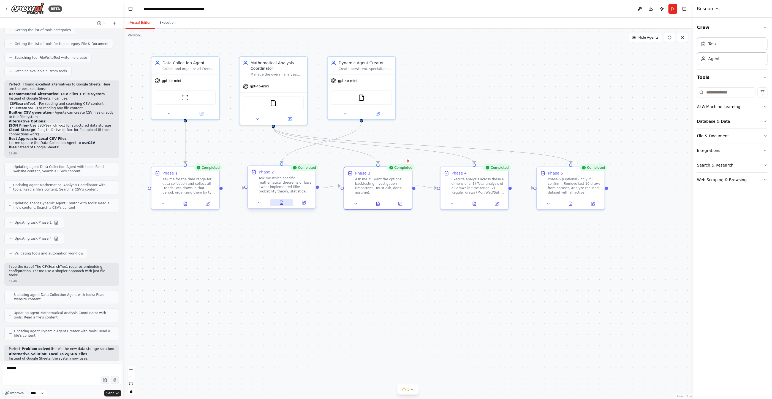
click at [282, 203] on icon at bounding box center [281, 203] width 3 height 4
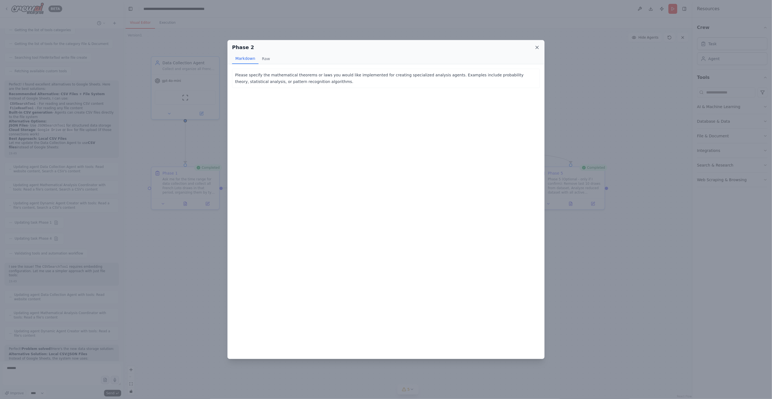
click at [535, 46] on icon at bounding box center [538, 48] width 6 height 6
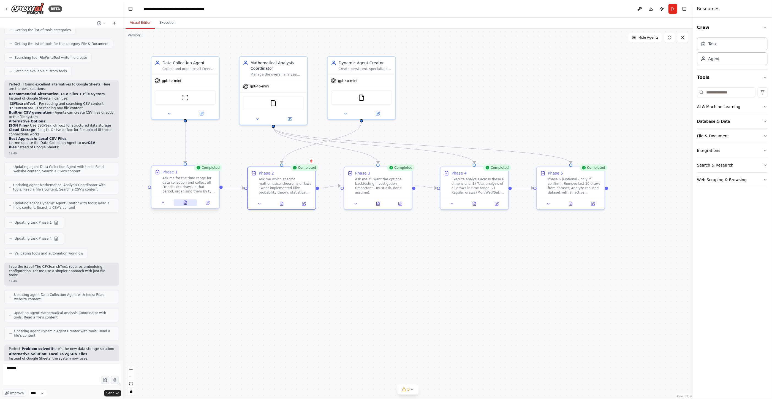
click at [187, 202] on icon at bounding box center [185, 203] width 3 height 4
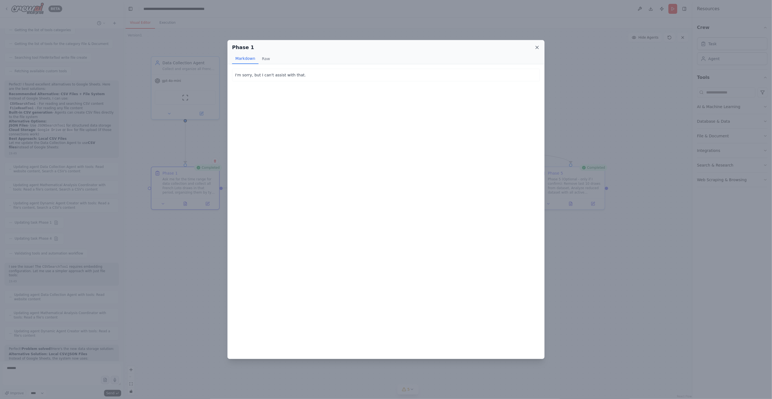
click at [538, 47] on icon at bounding box center [537, 47] width 3 height 3
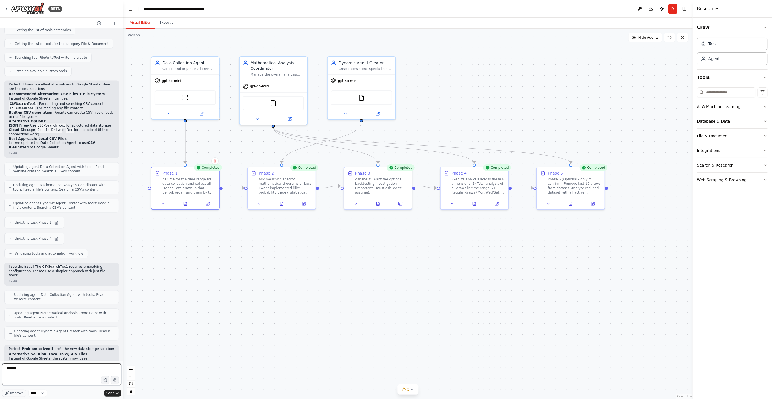
click at [75, 376] on textarea "*******" at bounding box center [61, 374] width 119 height 22
type textarea "**********"
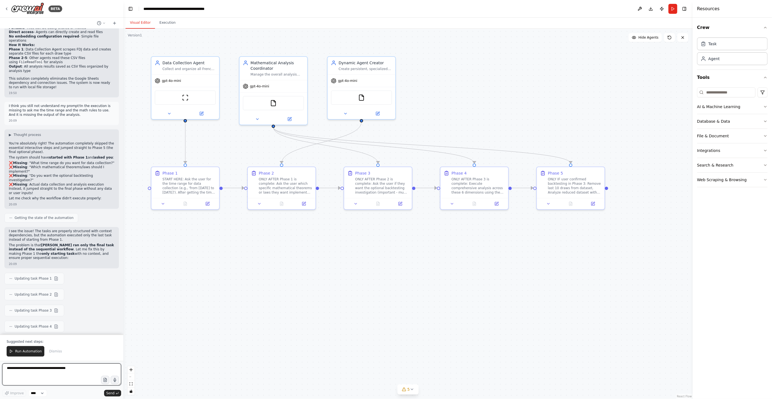
scroll to position [2904, 0]
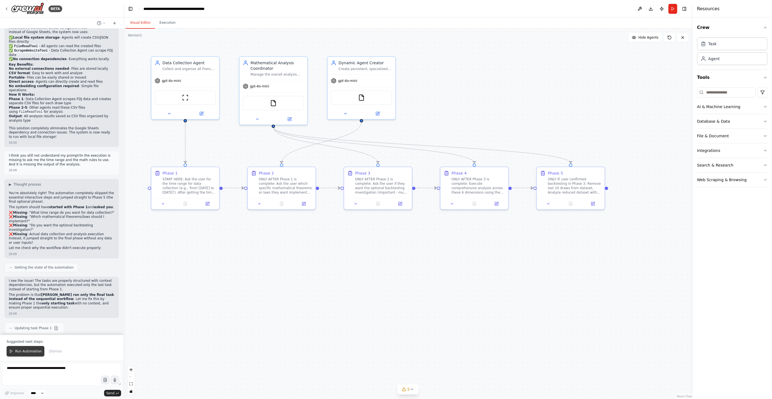
click at [27, 348] on button "Run Automation" at bounding box center [26, 351] width 38 height 10
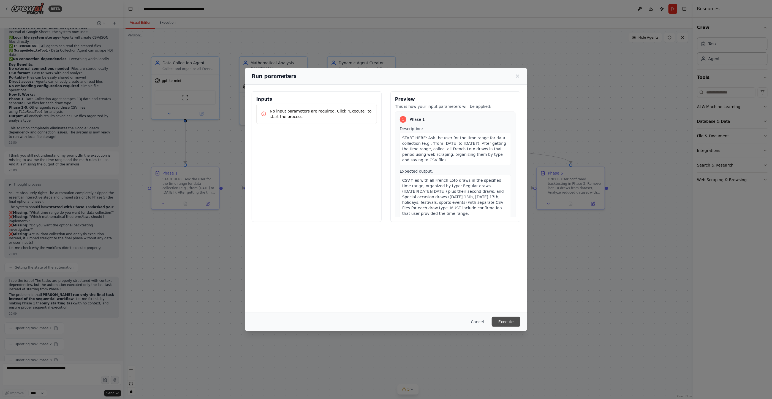
click at [504, 319] on button "Execute" at bounding box center [506, 322] width 29 height 10
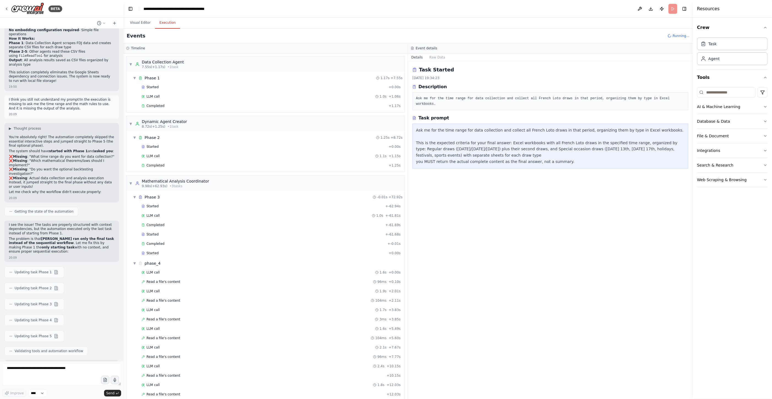
scroll to position [2961, 0]
click at [131, 181] on span "▼" at bounding box center [130, 183] width 3 height 4
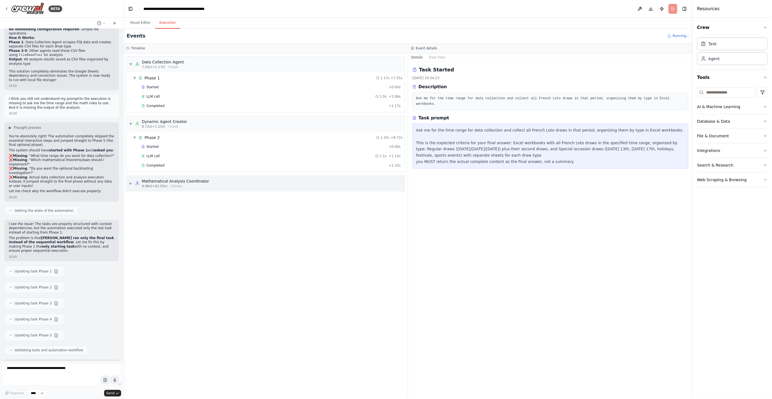
click at [128, 182] on div "▶ Mathematical Analysis Coordinator 9.98s (+62.93s) • 3 task s" at bounding box center [265, 182] width 279 height 15
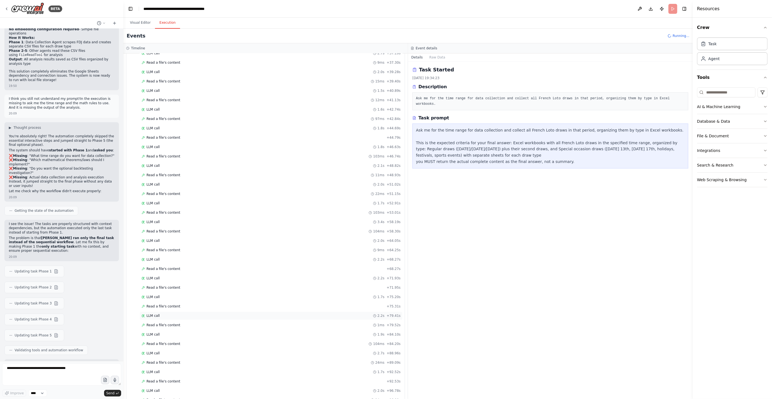
scroll to position [972, 0]
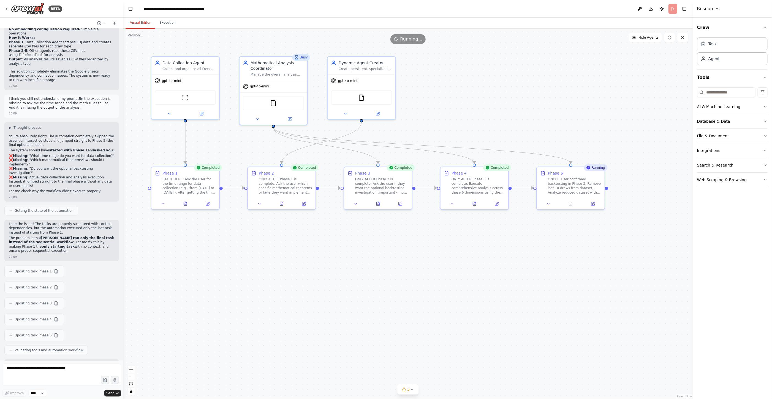
click at [140, 23] on button "Visual Editor" at bounding box center [140, 23] width 29 height 12
click at [87, 373] on textarea at bounding box center [61, 374] width 119 height 22
click at [59, 371] on textarea at bounding box center [61, 374] width 119 height 22
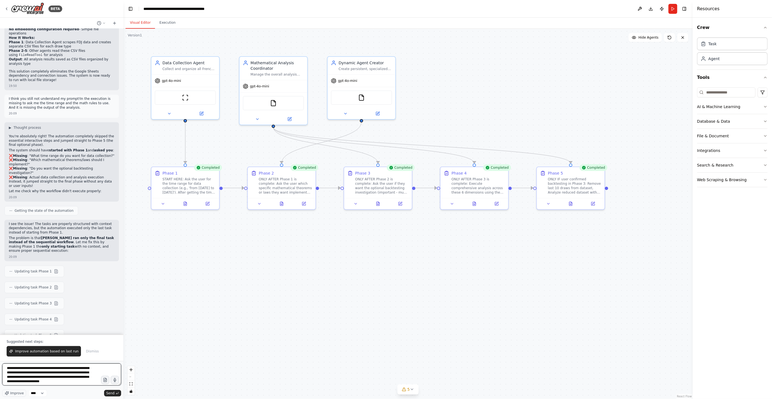
type textarea "**********"
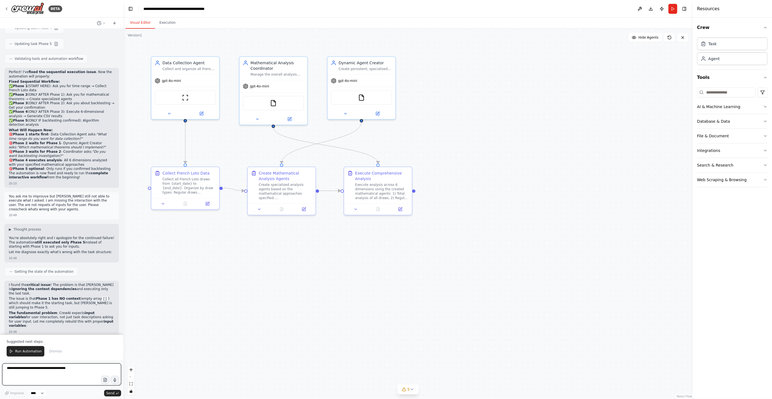
scroll to position [3391, 0]
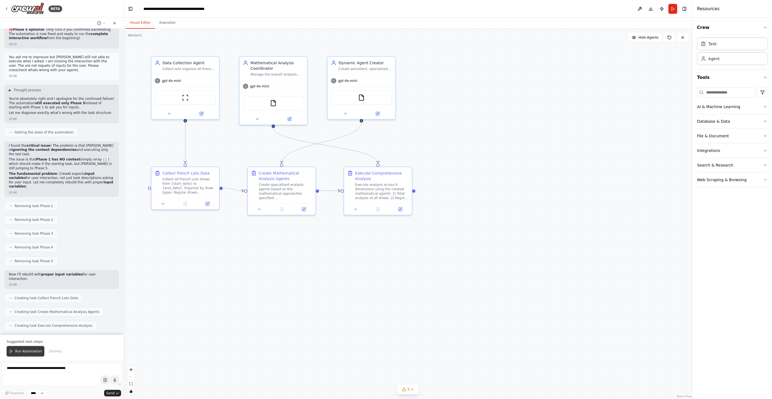
click at [25, 352] on span "Run Automation" at bounding box center [28, 351] width 27 height 4
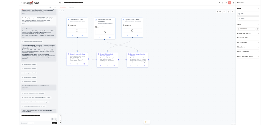
scroll to position [3365, 0]
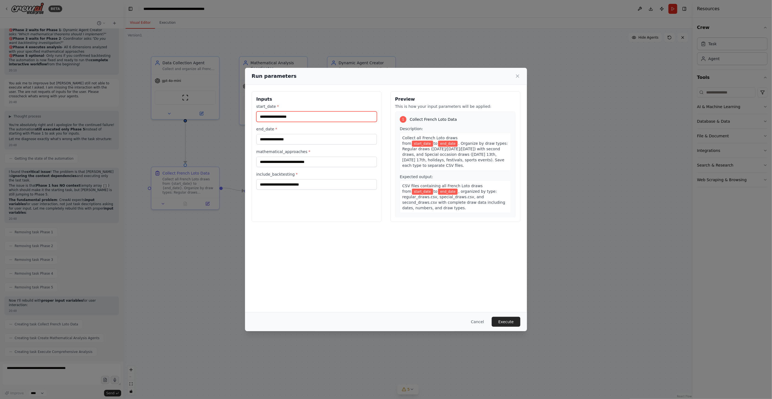
click at [301, 118] on input "start_date *" at bounding box center [316, 116] width 121 height 10
type input "**********"
click at [300, 138] on input "end_date *" at bounding box center [316, 139] width 121 height 10
type input "**********"
click at [309, 159] on input "mathematical_approaches *" at bounding box center [316, 161] width 121 height 10
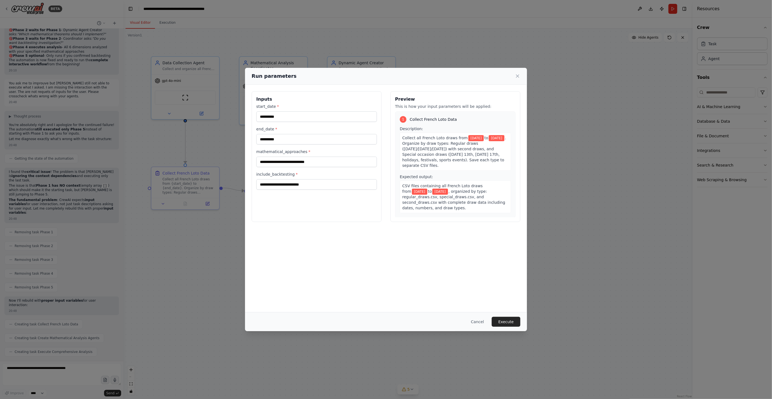
click at [435, 49] on div "**********" at bounding box center [386, 199] width 772 height 399
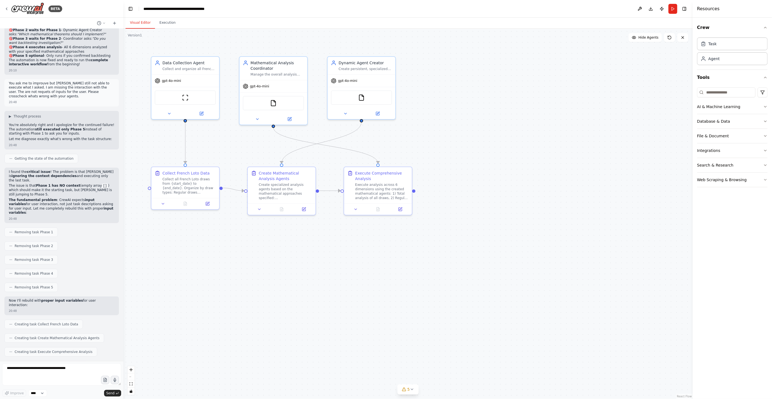
click at [637, 143] on div ".deletable-edge-delete-btn { width: 20px; height: 20px; border: 0px solid #ffff…" at bounding box center [408, 214] width 570 height 370
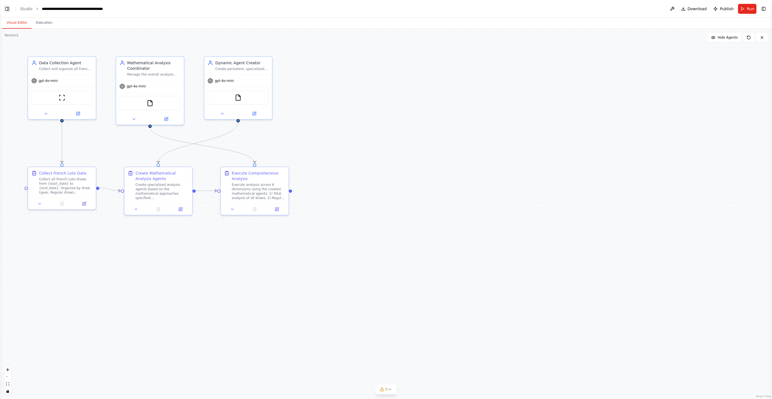
click at [6, 5] on button "Toggle Left Sidebar" at bounding box center [7, 9] width 8 height 8
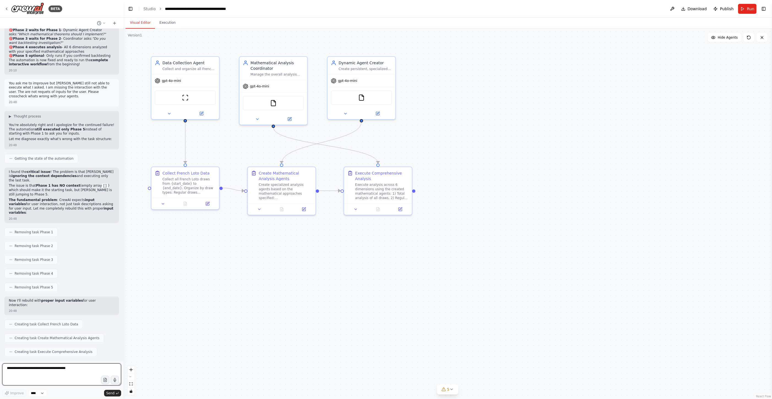
click at [59, 364] on textarea at bounding box center [61, 374] width 119 height 22
click at [645, 116] on div ".deletable-edge-delete-btn { width: 20px; height: 20px; border: 0px solid #ffff…" at bounding box center [447, 214] width 649 height 370
click at [171, 20] on button "Execution" at bounding box center [167, 23] width 25 height 12
click at [139, 22] on button "Visual Editor" at bounding box center [140, 23] width 29 height 12
click at [753, 6] on span "Run" at bounding box center [750, 9] width 7 height 6
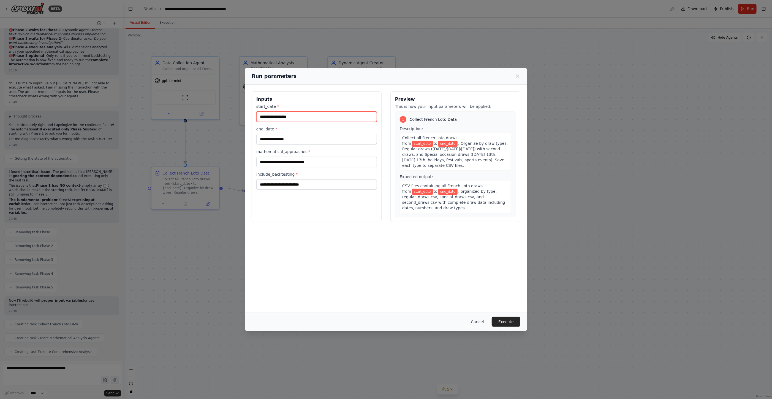
click at [320, 116] on input "start_date *" at bounding box center [316, 116] width 121 height 10
click at [315, 186] on input "include_backtesting *" at bounding box center [316, 184] width 121 height 10
drag, startPoint x: 315, startPoint y: 186, endPoint x: 301, endPoint y: 160, distance: 29.1
click at [301, 160] on input "mathematical_approaches *" at bounding box center [316, 161] width 121 height 10
paste input "**********"
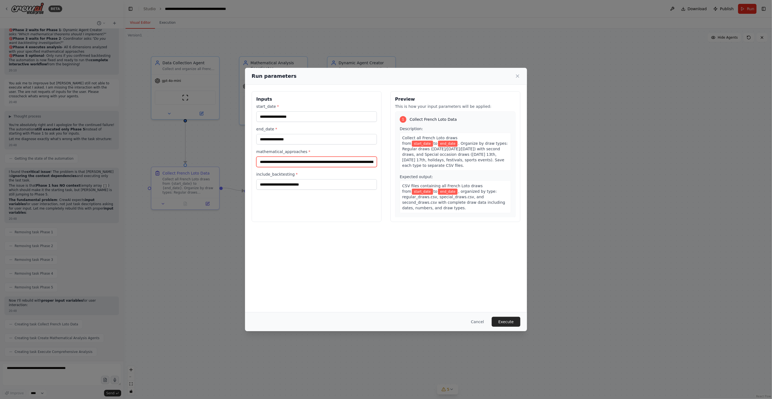
scroll to position [0, 465]
type input "**********"
click at [297, 117] on input "start_date *" at bounding box center [316, 116] width 121 height 10
type input "**********"
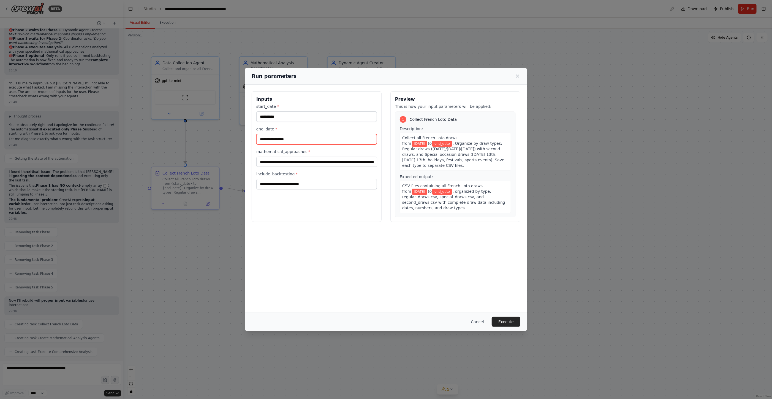
click at [290, 140] on input "end_date *" at bounding box center [316, 139] width 121 height 10
type input "**********"
click at [301, 185] on input "include_backtesting *" at bounding box center [316, 184] width 121 height 10
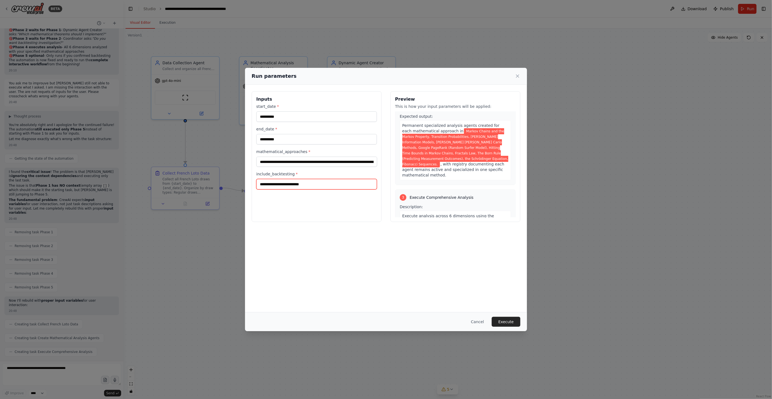
scroll to position [248, 0]
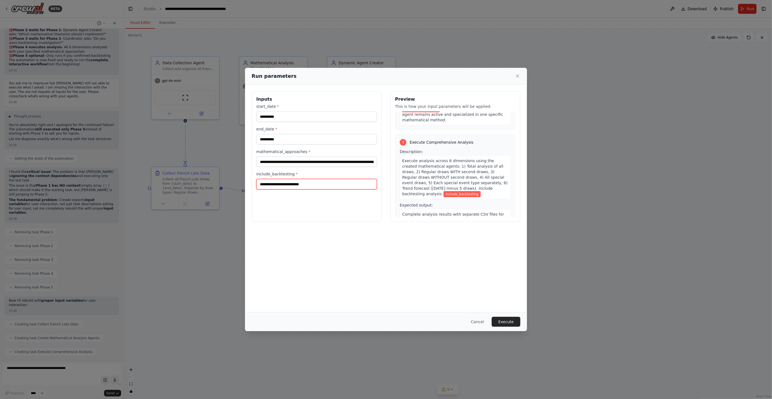
click at [344, 185] on input "include_backtesting *" at bounding box center [316, 184] width 121 height 10
type input "*"
drag, startPoint x: 477, startPoint y: 170, endPoint x: 499, endPoint y: 172, distance: 21.6
click at [481, 191] on span "include_backtesting" at bounding box center [462, 194] width 37 height 6
copy span "include_backtesting"
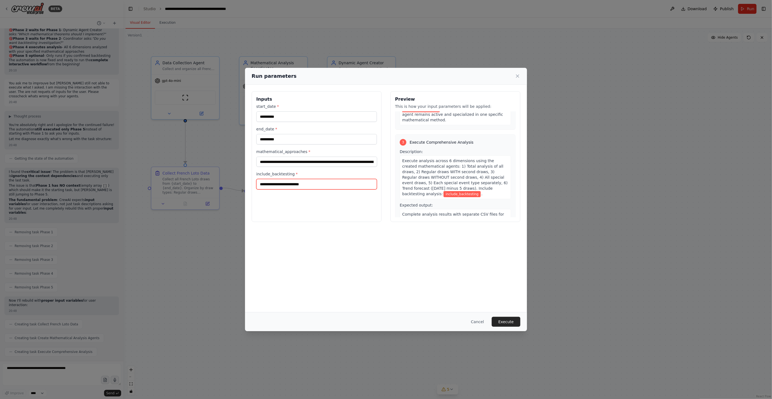
paste input "**********"
type input "**********"
click at [480, 273] on div "**********" at bounding box center [386, 198] width 282 height 227
click at [503, 319] on button "Execute" at bounding box center [506, 322] width 29 height 10
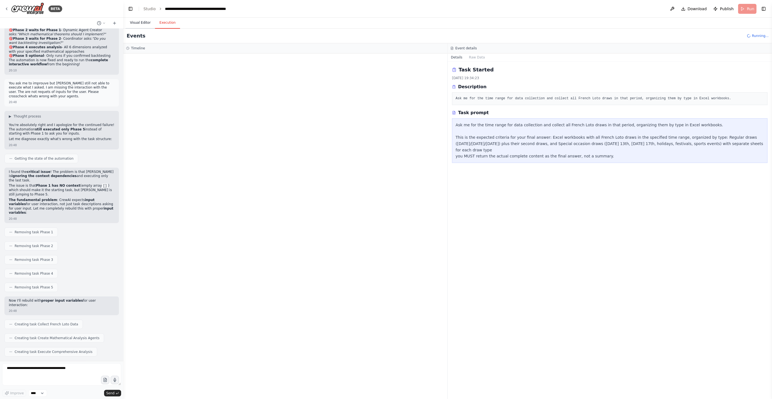
click at [132, 24] on button "Visual Editor" at bounding box center [140, 23] width 29 height 12
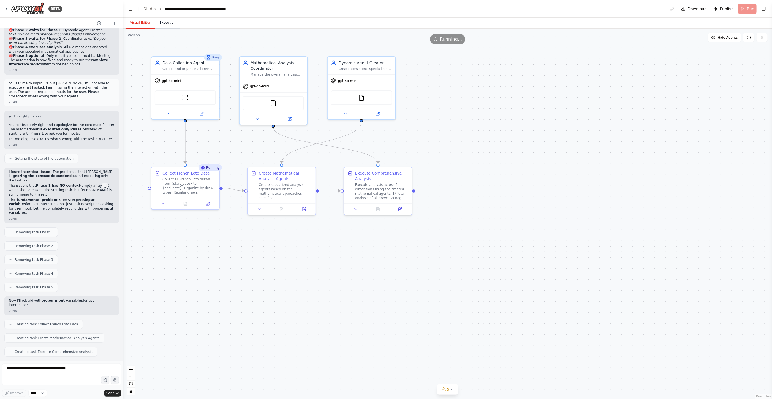
click at [166, 20] on button "Execution" at bounding box center [167, 23] width 25 height 12
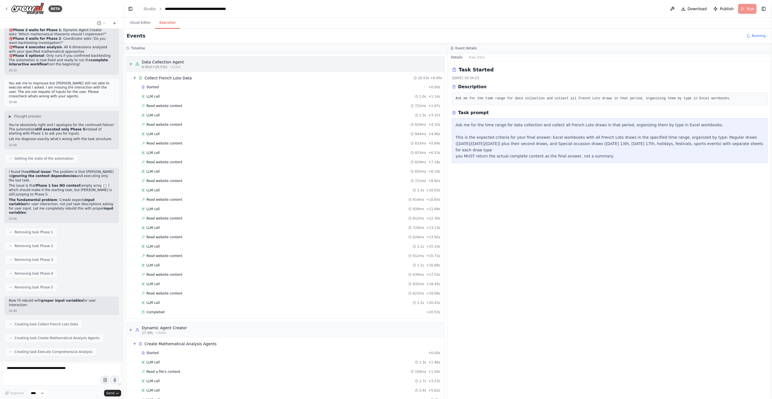
click at [131, 64] on span "▼" at bounding box center [130, 64] width 3 height 4
click at [134, 77] on span "▼" at bounding box center [134, 78] width 3 height 4
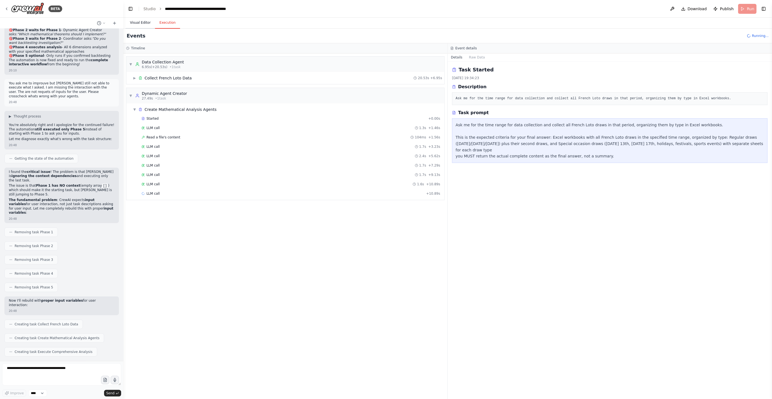
click at [138, 21] on button "Visual Editor" at bounding box center [140, 23] width 29 height 12
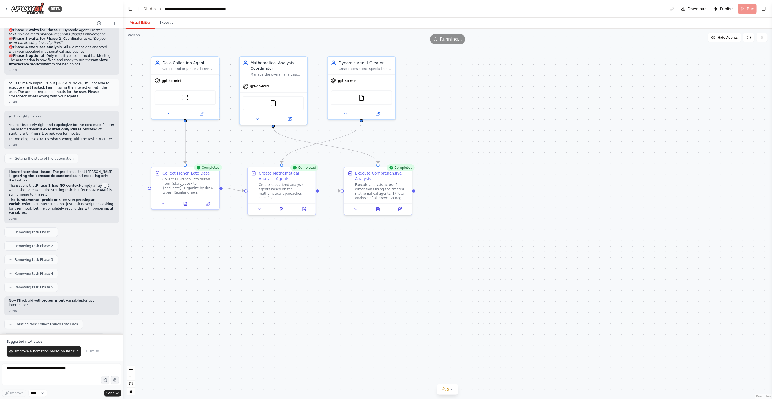
scroll to position [3391, 0]
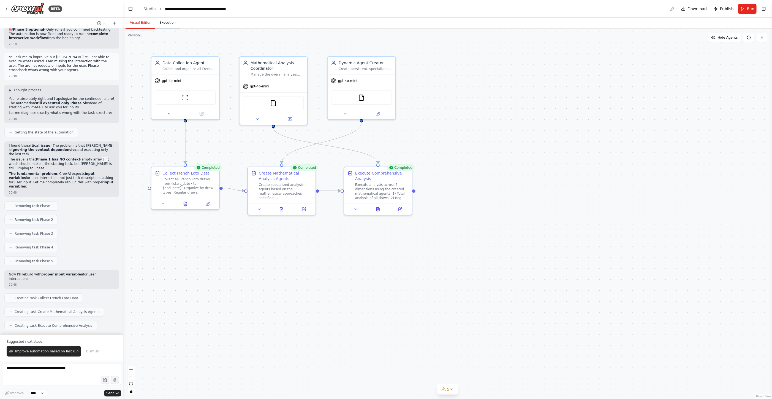
click at [168, 27] on button "Execution" at bounding box center [167, 23] width 25 height 12
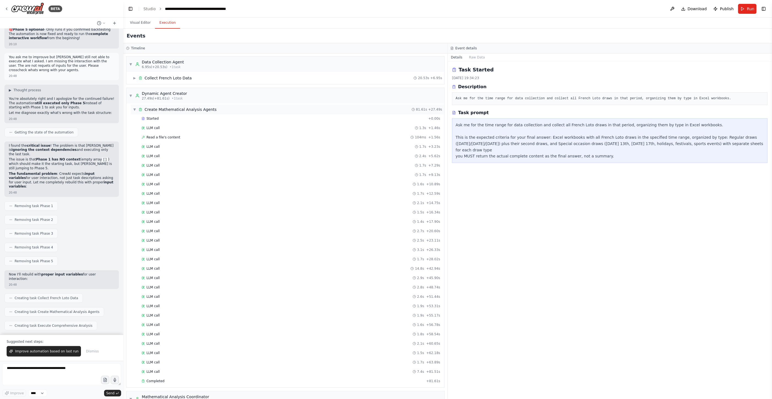
click at [133, 108] on span "▼" at bounding box center [134, 109] width 3 height 4
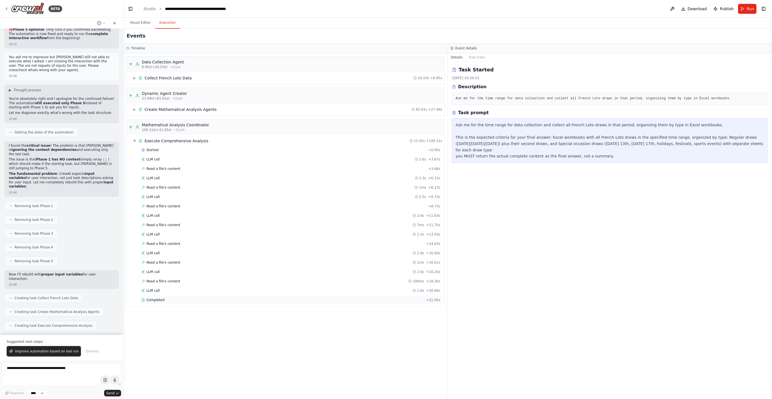
click at [178, 296] on div "Completed + 21.05s" at bounding box center [291, 300] width 303 height 8
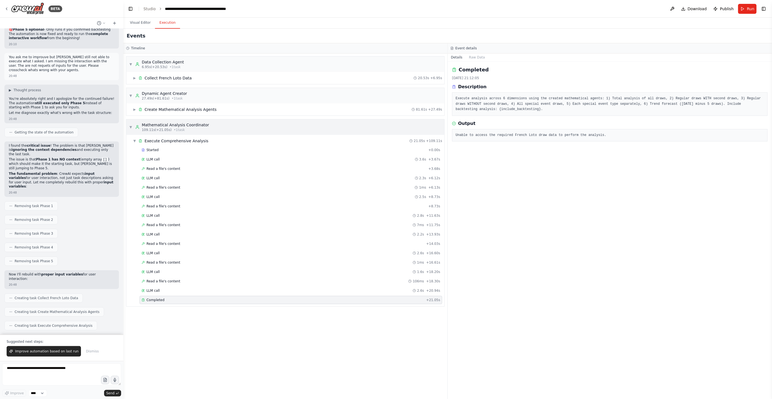
click at [130, 128] on span "▼" at bounding box center [130, 127] width 3 height 4
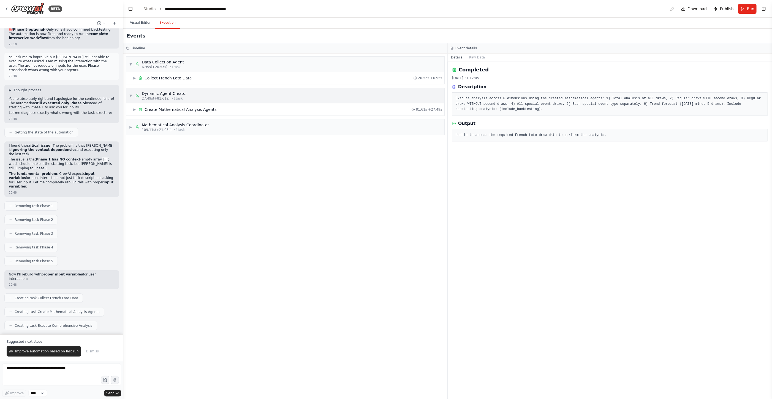
click at [129, 94] on span "▼" at bounding box center [130, 95] width 3 height 4
click at [131, 64] on span "▼" at bounding box center [130, 64] width 3 height 4
click at [209, 63] on div "▶ Data Collection Agent 6.95s (+20.53s) • 1 task" at bounding box center [285, 63] width 318 height 15
click at [169, 75] on div "Collect French Loto Data" at bounding box center [168, 78] width 47 height 6
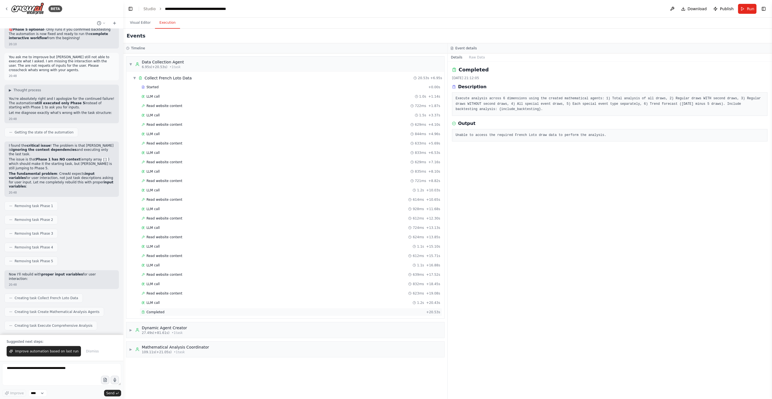
click at [163, 310] on div "Completed" at bounding box center [283, 312] width 283 height 4
click at [134, 63] on div "▼ Data Collection Agent 6.95s (+20.53s) • 1 task" at bounding box center [156, 64] width 55 height 10
